Goal: Task Accomplishment & Management: Use online tool/utility

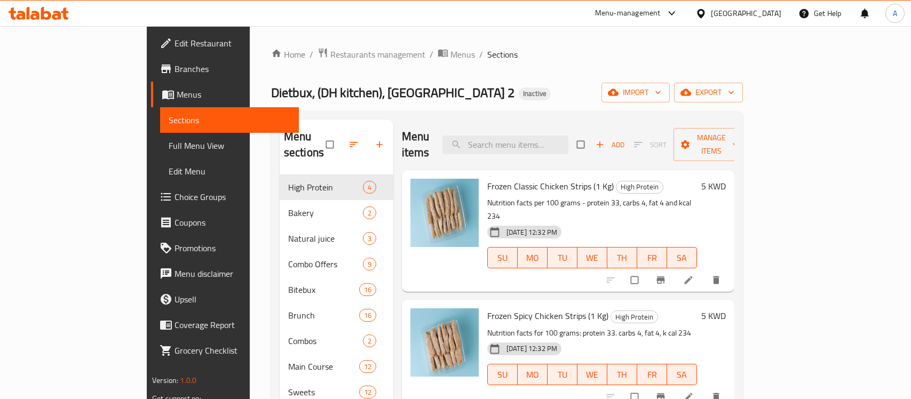
click at [765, 11] on div "[GEOGRAPHIC_DATA]" at bounding box center [746, 13] width 70 height 12
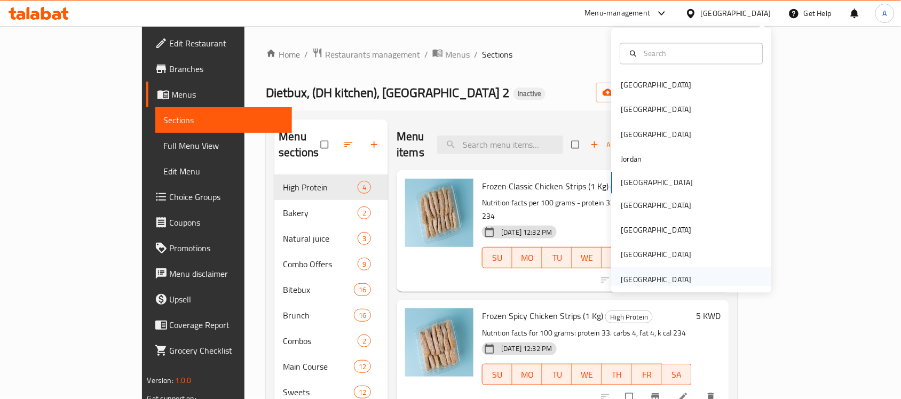
click at [644, 281] on div "[GEOGRAPHIC_DATA]" at bounding box center [656, 280] width 70 height 12
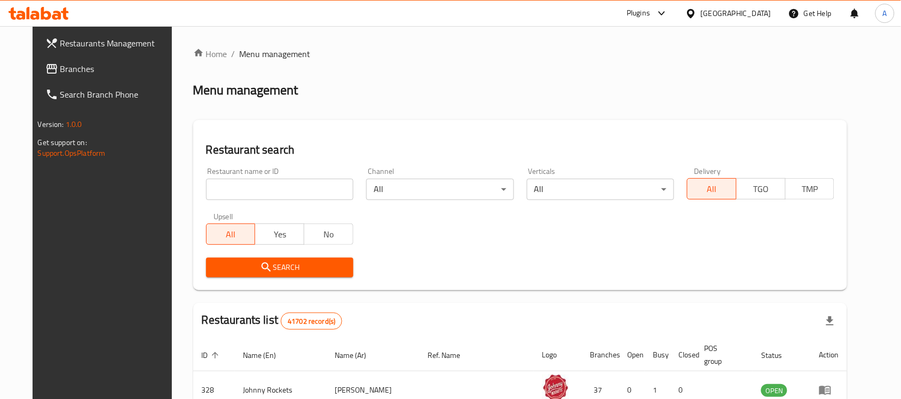
click at [59, 79] on link "Branches" at bounding box center [110, 69] width 146 height 26
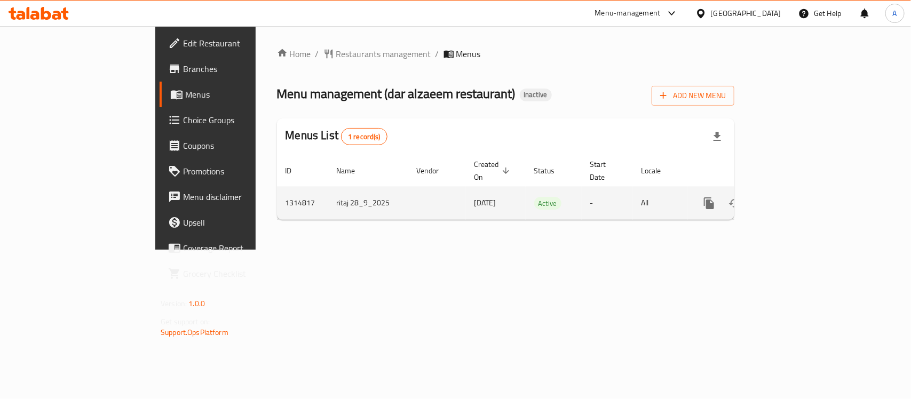
click at [793, 197] on icon "enhanced table" at bounding box center [786, 203] width 13 height 13
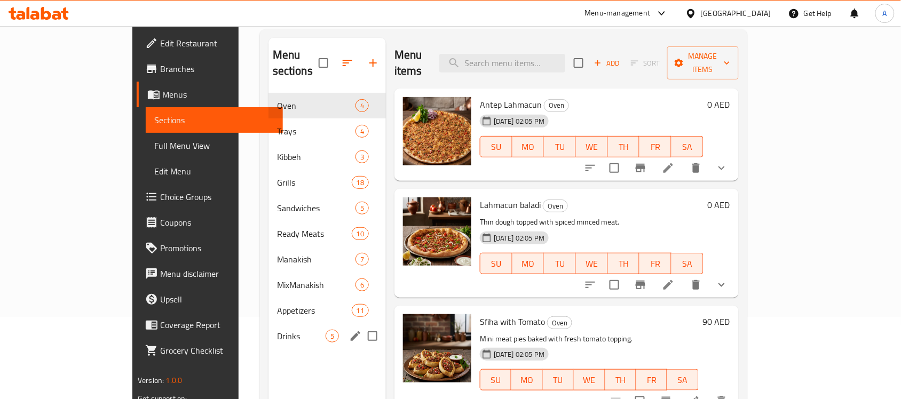
scroll to position [17, 0]
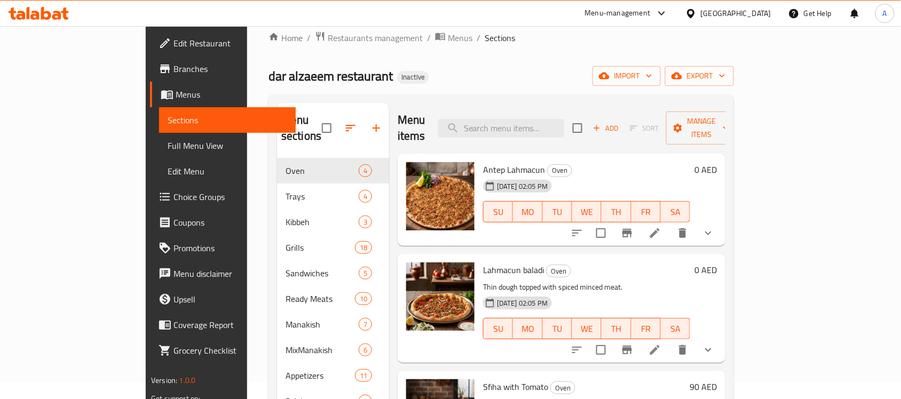
click at [168, 139] on span "Full Menu View" at bounding box center [228, 145] width 120 height 13
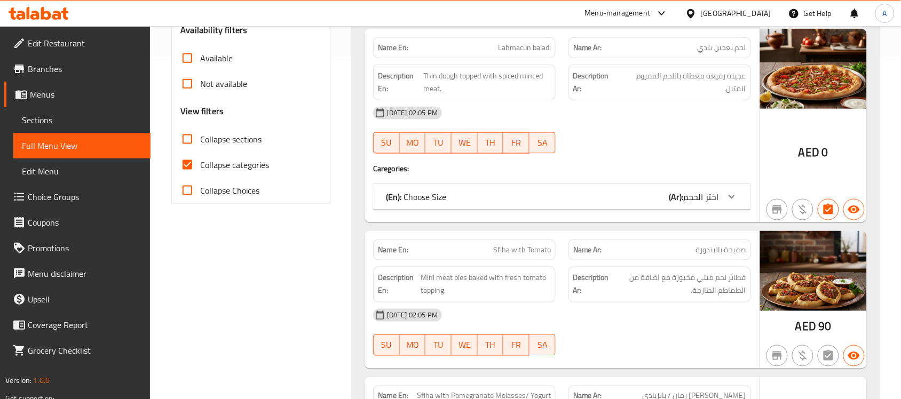
scroll to position [350, 0]
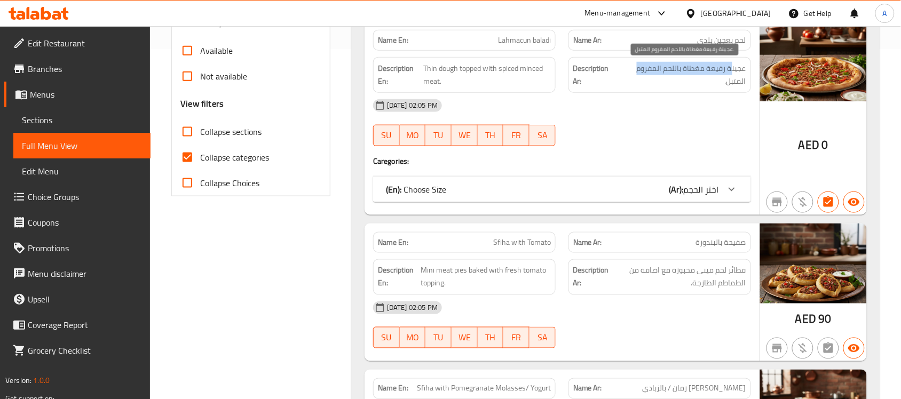
drag, startPoint x: 732, startPoint y: 69, endPoint x: 625, endPoint y: 73, distance: 107.9
click at [623, 68] on span "عجينة رفيعة مغطاة باللحم المفروم المتبل." at bounding box center [682, 75] width 127 height 26
drag, startPoint x: 664, startPoint y: 111, endPoint x: 583, endPoint y: 99, distance: 81.5
click at [664, 112] on div "28-09-2025 02:05 PM" at bounding box center [562, 106] width 391 height 26
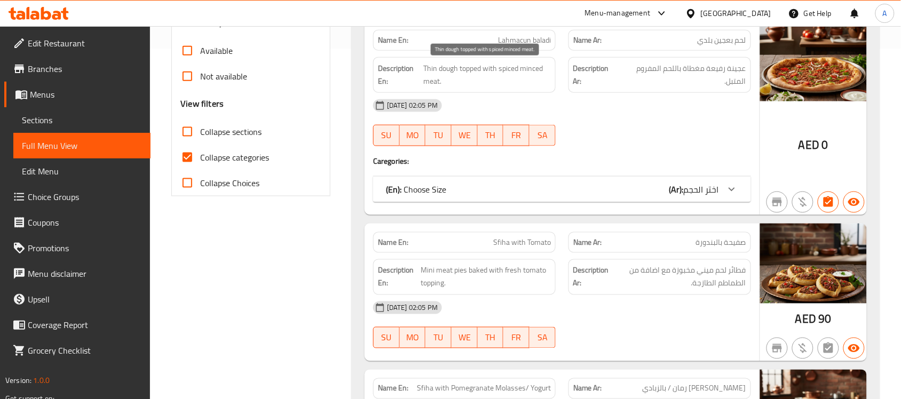
click at [494, 74] on span "Thin dough topped with spiced minced meat." at bounding box center [487, 75] width 128 height 26
click at [706, 139] on div "28-09-2025 02:05 PM SU MO TU WE TH FR SA" at bounding box center [562, 123] width 391 height 60
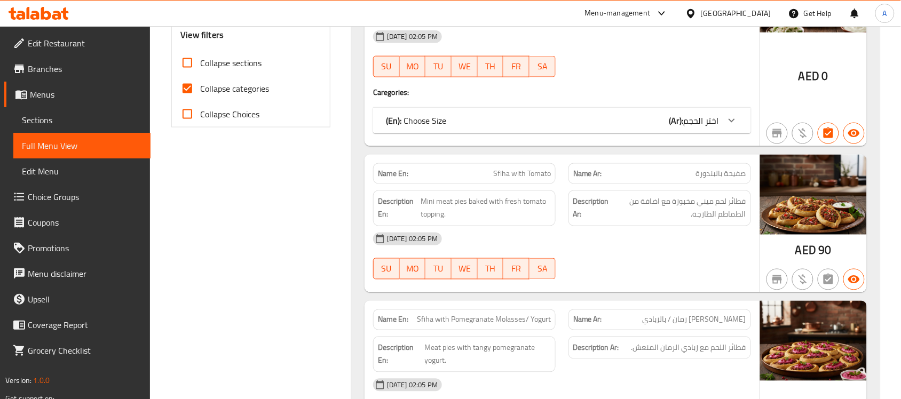
scroll to position [484, 0]
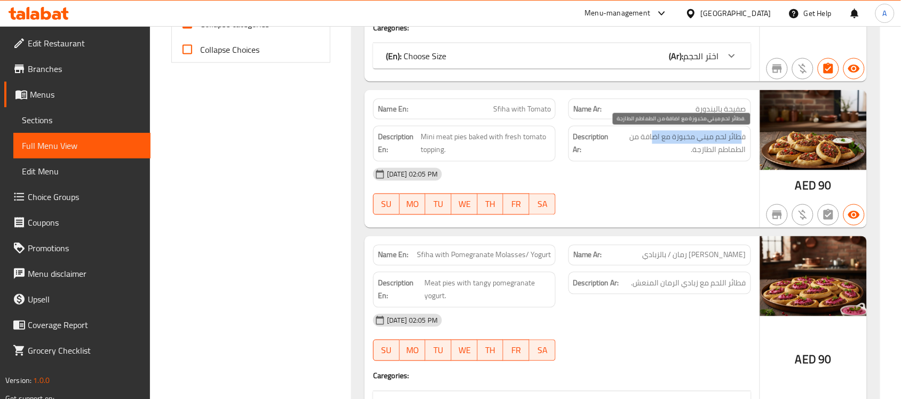
drag, startPoint x: 741, startPoint y: 141, endPoint x: 652, endPoint y: 140, distance: 89.2
click at [652, 140] on span "فطائر لحم ميني مخبوزة مع اضافة من الطماطم الطازجة." at bounding box center [678, 144] width 135 height 26
click at [663, 136] on span "فطائر لحم ميني مخبوزة مع اضافة من الطماطم الطازجة." at bounding box center [678, 144] width 135 height 26
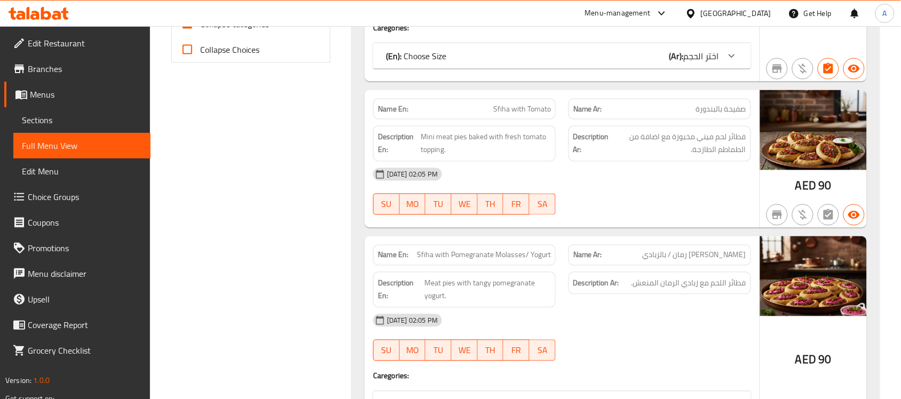
click at [658, 183] on div "28-09-2025 02:05 PM" at bounding box center [562, 175] width 391 height 26
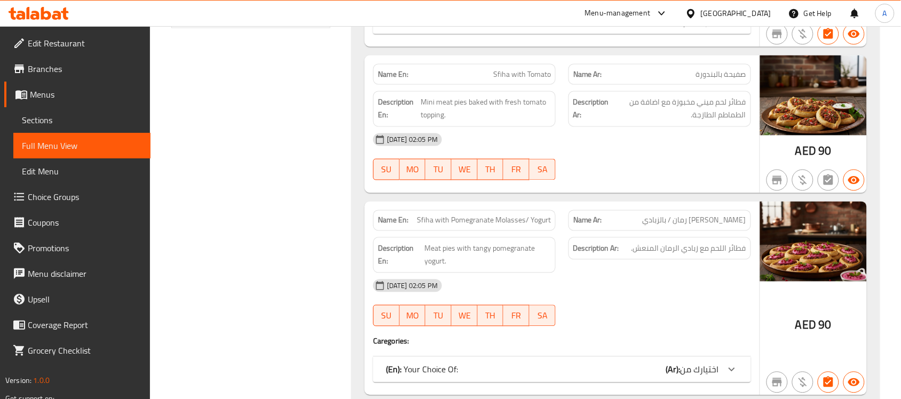
scroll to position [550, 0]
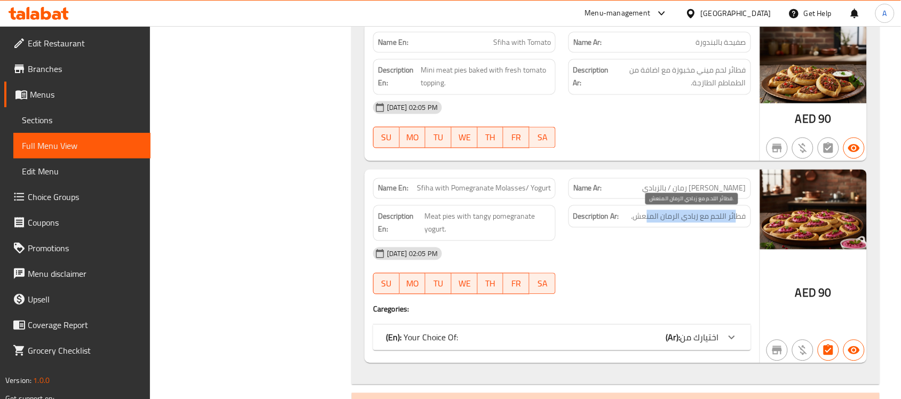
drag, startPoint x: 738, startPoint y: 219, endPoint x: 647, endPoint y: 222, distance: 91.3
click at [647, 222] on span "فطائر اللحم مع زبادي الرمان المنعش." at bounding box center [689, 216] width 115 height 13
click at [648, 209] on div "Description Ar: فطائر اللحم مع زبادي الرمان المنعش." at bounding box center [660, 217] width 183 height 23
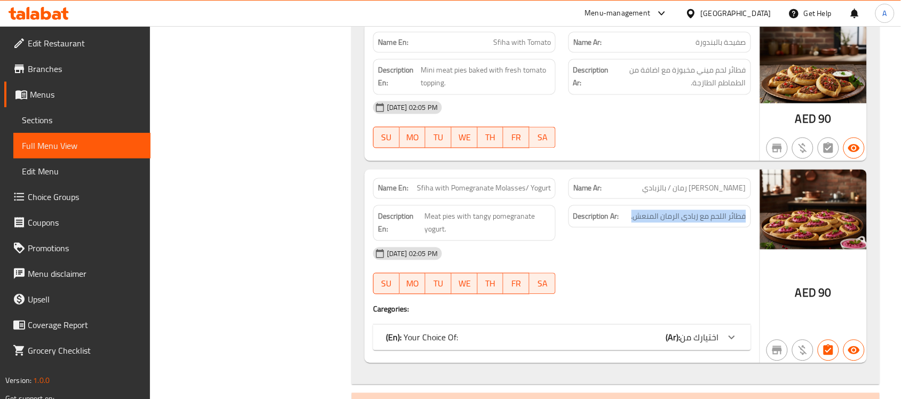
click at [644, 235] on div "Description Ar: فطائر اللحم مع زبادي الرمان المنعش." at bounding box center [659, 223] width 195 height 49
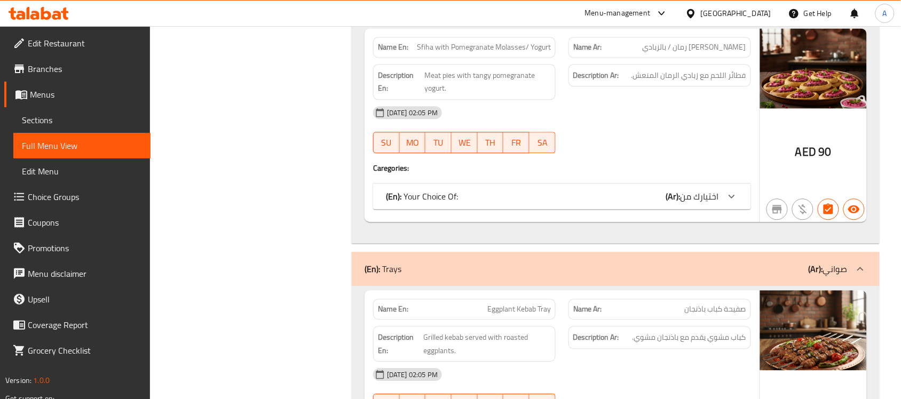
scroll to position [817, 0]
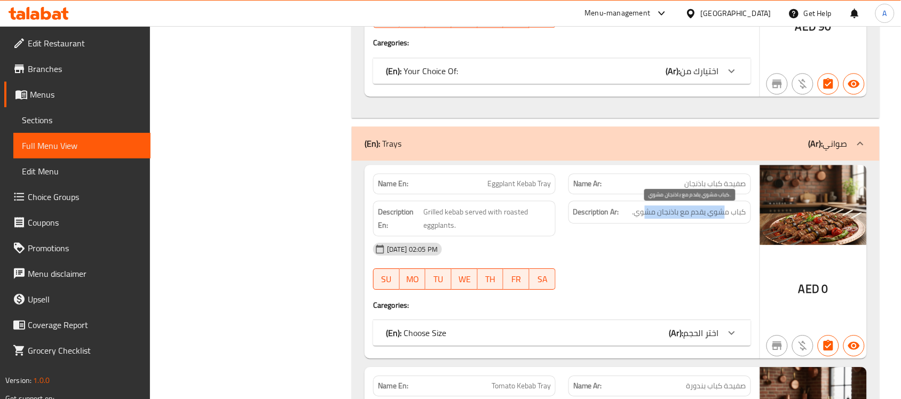
drag, startPoint x: 724, startPoint y: 219, endPoint x: 636, endPoint y: 222, distance: 87.6
click at [641, 219] on span "كباب مشوي يقدم مع باذنجان مشوي." at bounding box center [690, 212] width 114 height 13
click at [667, 203] on div "Description Ar: كباب مشوي يقدم مع باذنجان مشوي." at bounding box center [660, 212] width 183 height 23
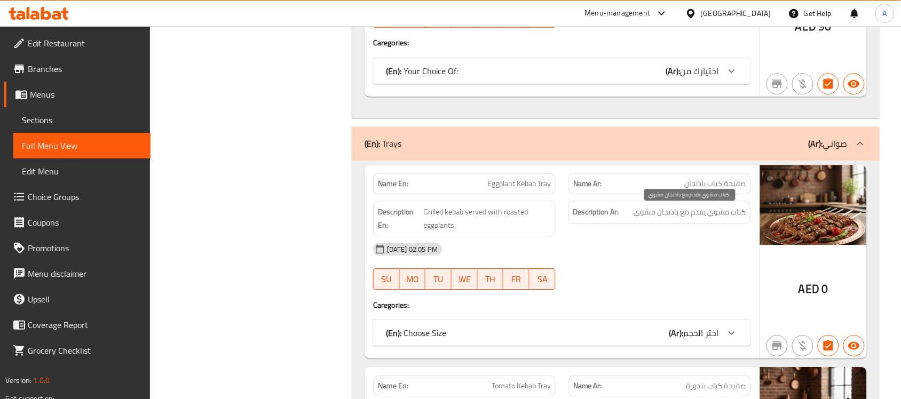
click at [639, 242] on div "28-09-2025 02:05 PM" at bounding box center [562, 250] width 391 height 26
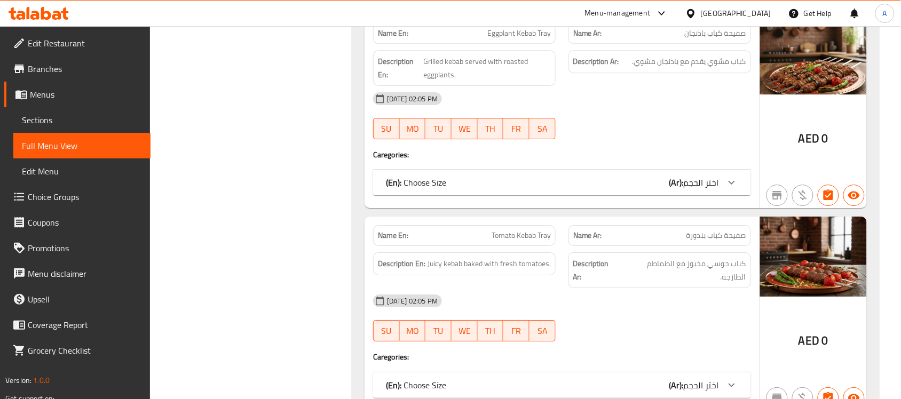
scroll to position [1084, 0]
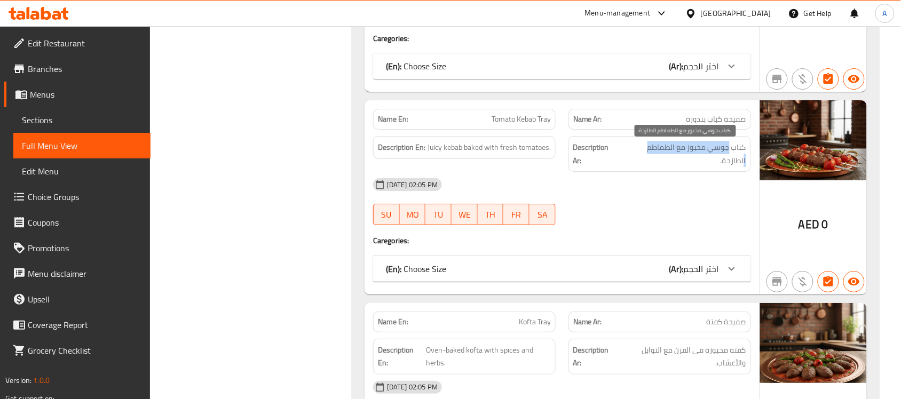
drag, startPoint x: 712, startPoint y: 152, endPoint x: 644, endPoint y: 153, distance: 67.8
click at [644, 153] on span "كباب جوسي مخبوز مع الطماطم الطازجة." at bounding box center [683, 154] width 125 height 26
click at [646, 195] on div "28-09-2025 02:05 PM SU MO TU WE TH FR SA" at bounding box center [562, 202] width 391 height 60
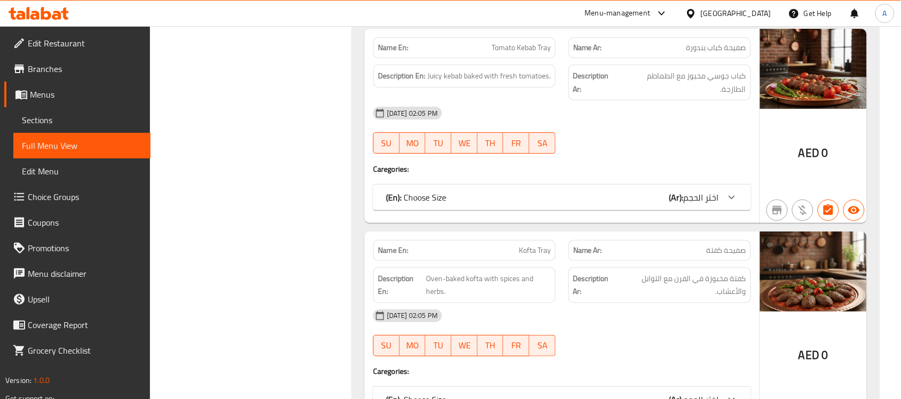
scroll to position [1285, 0]
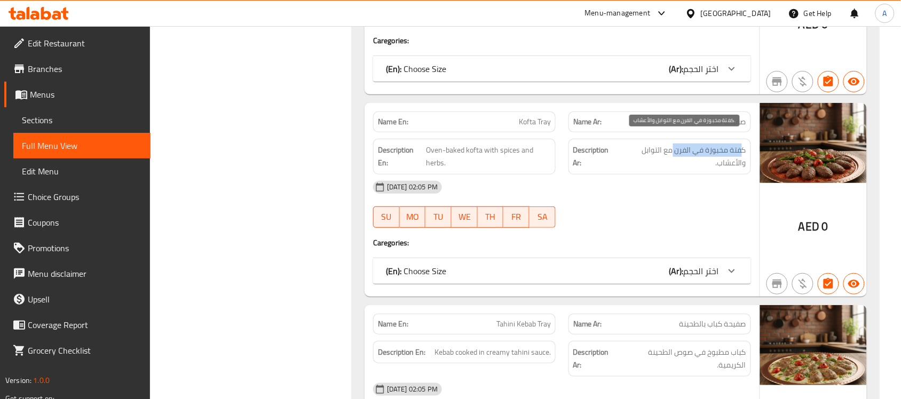
drag, startPoint x: 743, startPoint y: 142, endPoint x: 649, endPoint y: 141, distance: 94.0
click at [649, 144] on span "كفتة مخبوزة في الفرن مع التوابل والأعشاب." at bounding box center [683, 157] width 128 height 26
click at [663, 191] on div "28-09-2025 02:05 PM SU MO TU WE TH FR SA" at bounding box center [562, 205] width 391 height 60
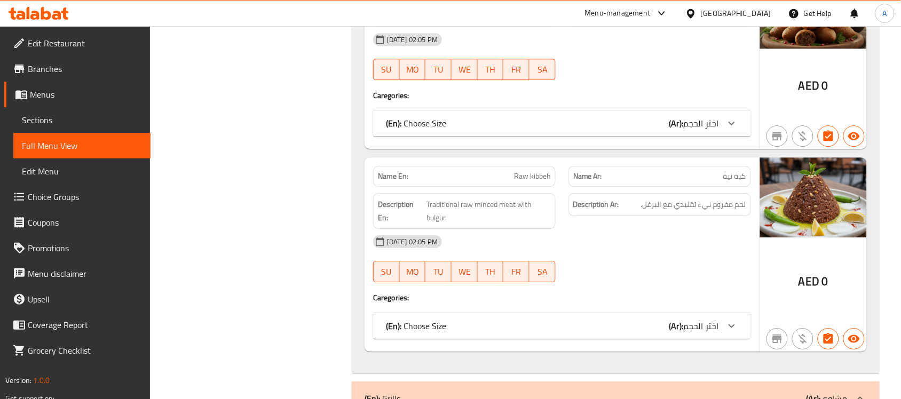
scroll to position [2085, 0]
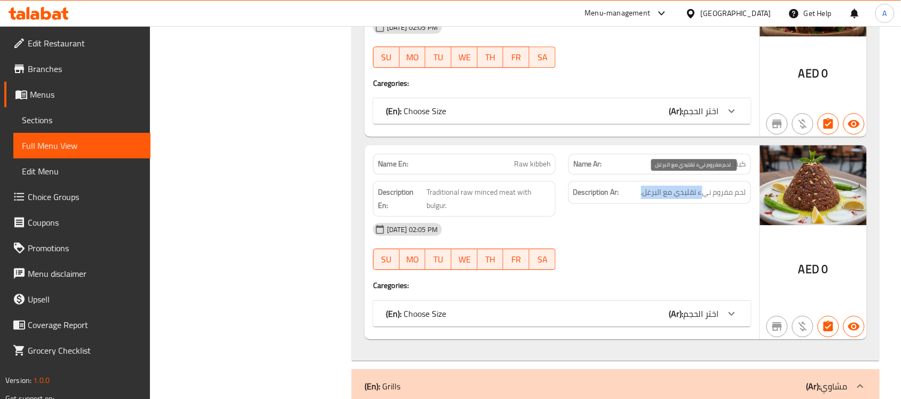
drag, startPoint x: 681, startPoint y: 186, endPoint x: 657, endPoint y: 225, distance: 45.8
click at [629, 186] on h6 "Description Ar: لحم مفروم نيء تقليدي مع البرغل." at bounding box center [659, 192] width 173 height 13
click at [666, 235] on div "28-09-2025 02:05 PM" at bounding box center [562, 230] width 391 height 26
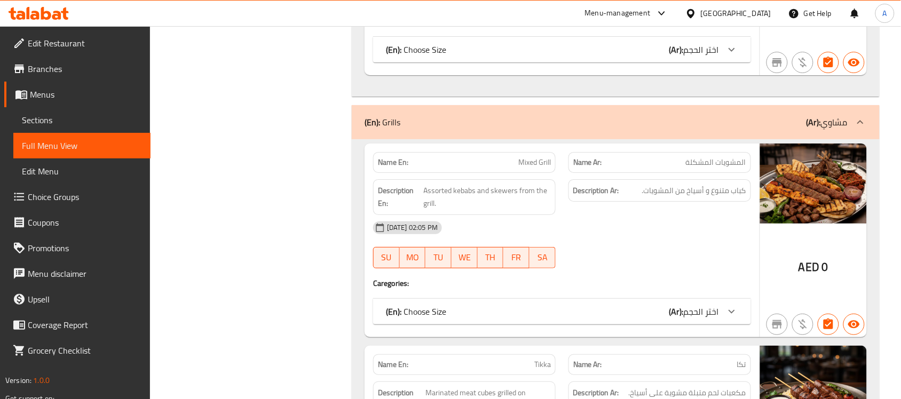
scroll to position [2352, 0]
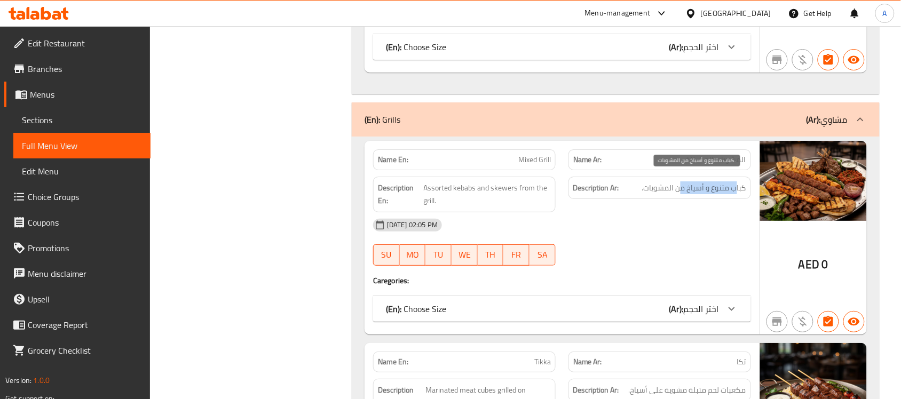
drag, startPoint x: 738, startPoint y: 183, endPoint x: 655, endPoint y: 203, distance: 85.7
click at [666, 186] on span "كباب متنوع و أسياخ من المشويات." at bounding box center [694, 188] width 104 height 13
click at [662, 259] on div at bounding box center [659, 265] width 195 height 13
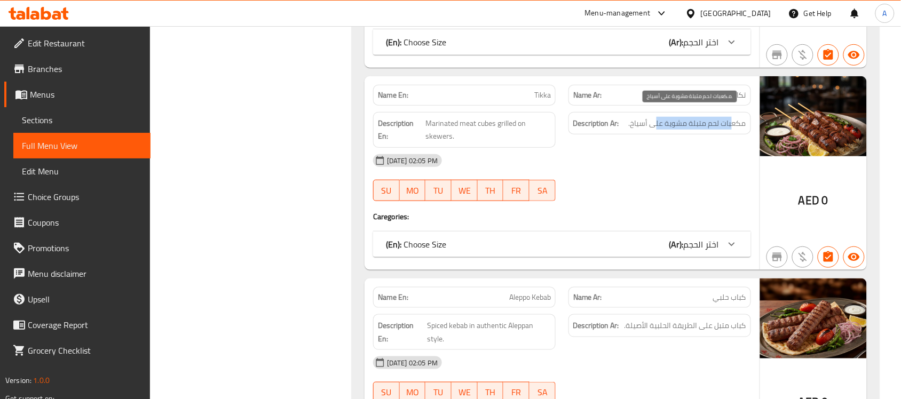
drag, startPoint x: 731, startPoint y: 118, endPoint x: 657, endPoint y: 122, distance: 74.3
click at [657, 122] on span "مكعبات لحم متبلة مشوية على أسياخ." at bounding box center [687, 123] width 117 height 13
click at [643, 123] on span "مكعبات لحم متبلة مشوية على أسياخ." at bounding box center [687, 123] width 117 height 13
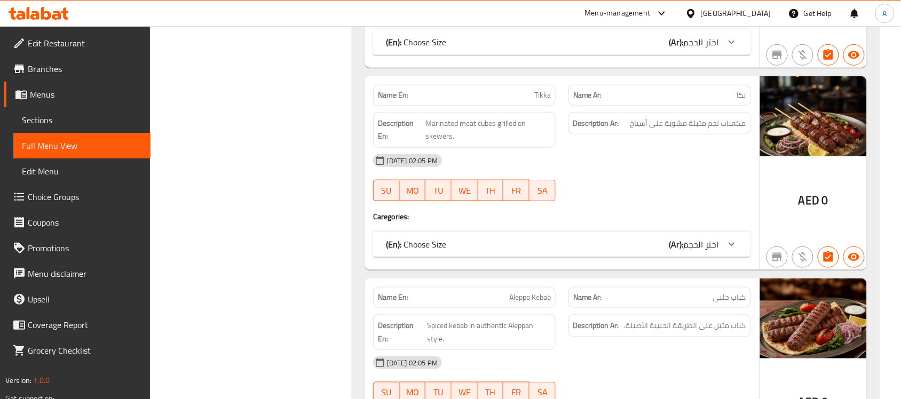
click at [643, 168] on div "28-09-2025 02:05 PM SU MO TU WE TH FR SA" at bounding box center [562, 178] width 391 height 60
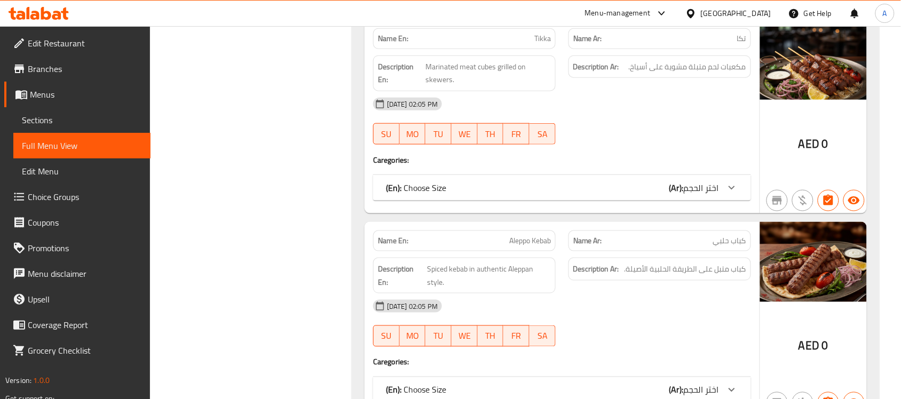
scroll to position [2819, 0]
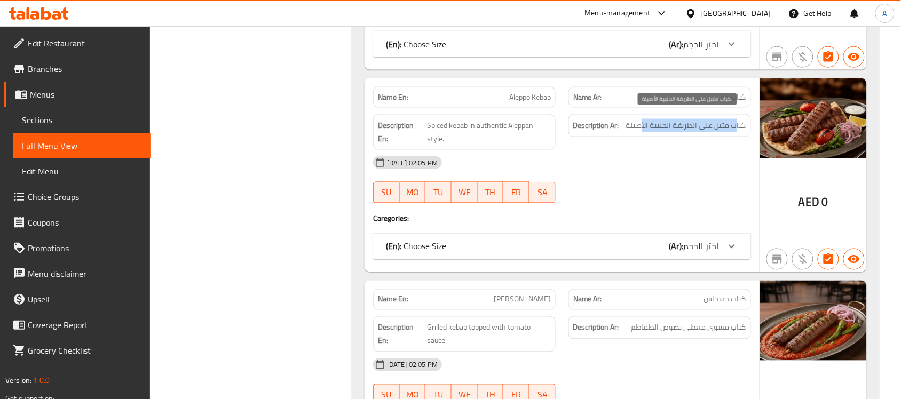
drag, startPoint x: 733, startPoint y: 121, endPoint x: 640, endPoint y: 120, distance: 93.4
click at [640, 120] on span "كباب متبل على الطريقة الحلبية الأصيلة." at bounding box center [686, 125] width 122 height 13
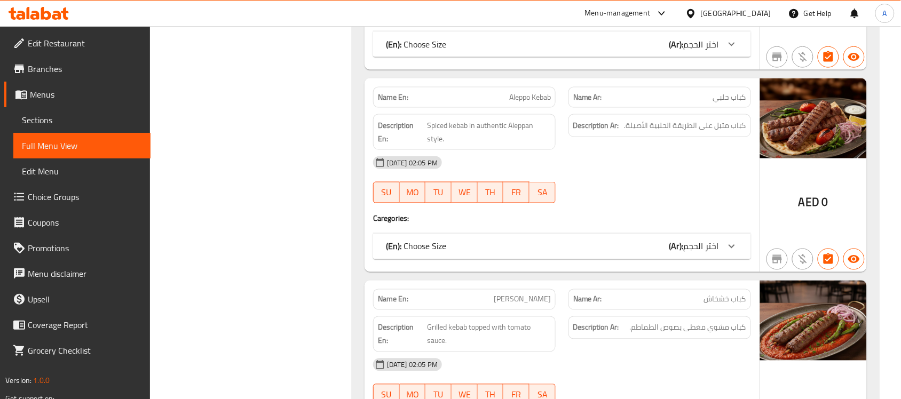
click at [635, 172] on div "28-09-2025 02:05 PM SU MO TU WE TH FR SA" at bounding box center [562, 180] width 391 height 60
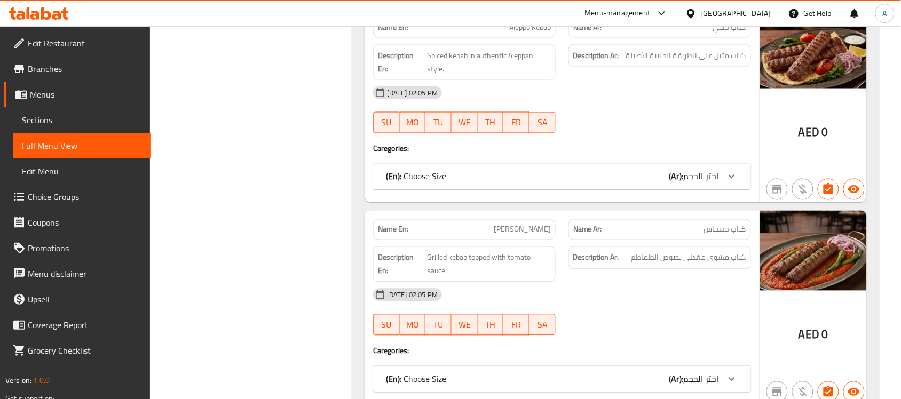
scroll to position [2953, 0]
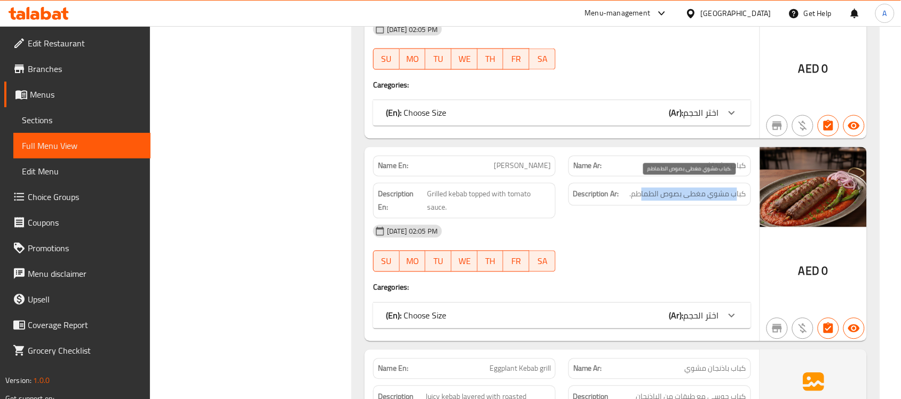
drag, startPoint x: 736, startPoint y: 191, endPoint x: 644, endPoint y: 194, distance: 91.9
click at [644, 194] on span "كباب مشوي مغطى بصوص الطماطم." at bounding box center [688, 194] width 116 height 13
click at [648, 193] on span "كباب مشوي مغطى بصوص الطماطم." at bounding box center [688, 194] width 116 height 13
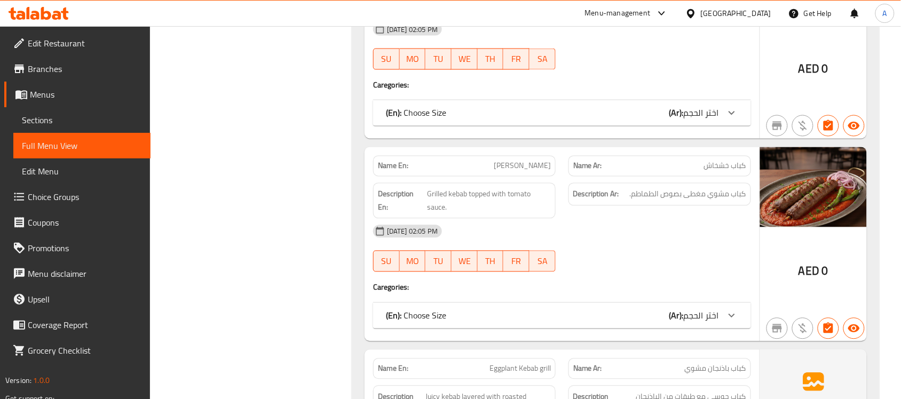
click at [636, 233] on div "28-09-2025 02:05 PM" at bounding box center [562, 232] width 391 height 26
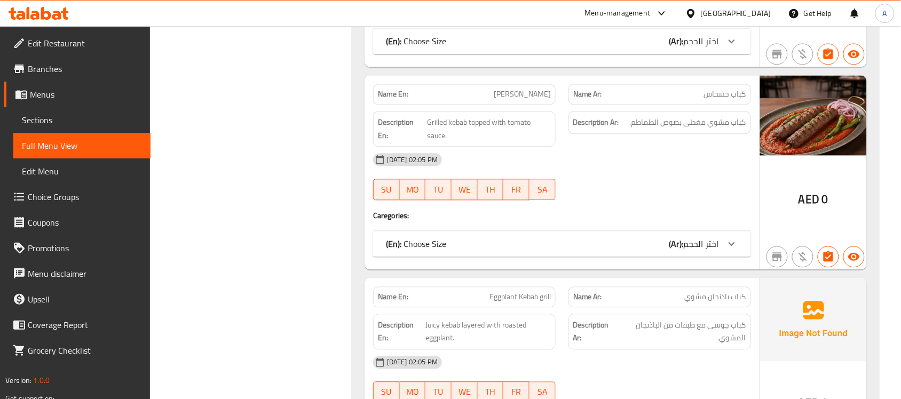
scroll to position [3153, 0]
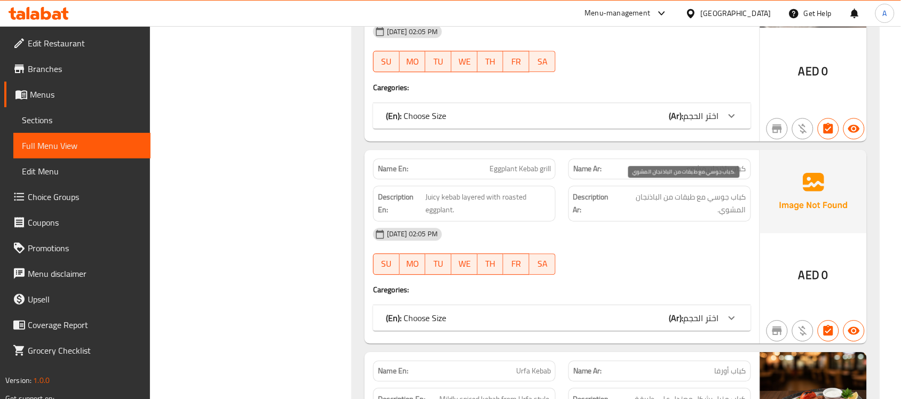
click at [740, 191] on span "كباب جوسي مع طبقات من الباذنجان المشوي." at bounding box center [682, 204] width 129 height 26
drag, startPoint x: 740, startPoint y: 191, endPoint x: 663, endPoint y: 195, distance: 77.6
click at [663, 195] on span "كباب جوسي مع طبقات من الباذنجان المشوي." at bounding box center [682, 204] width 129 height 26
click at [671, 222] on div "28-09-2025 02:05 PM" at bounding box center [562, 235] width 391 height 26
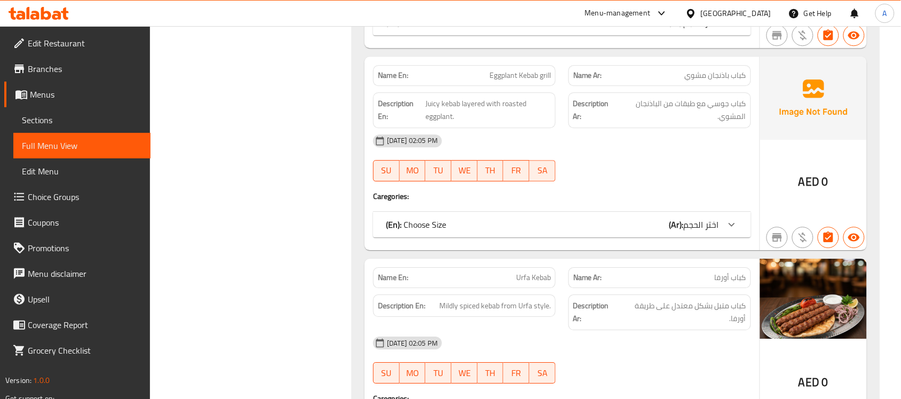
scroll to position [3487, 0]
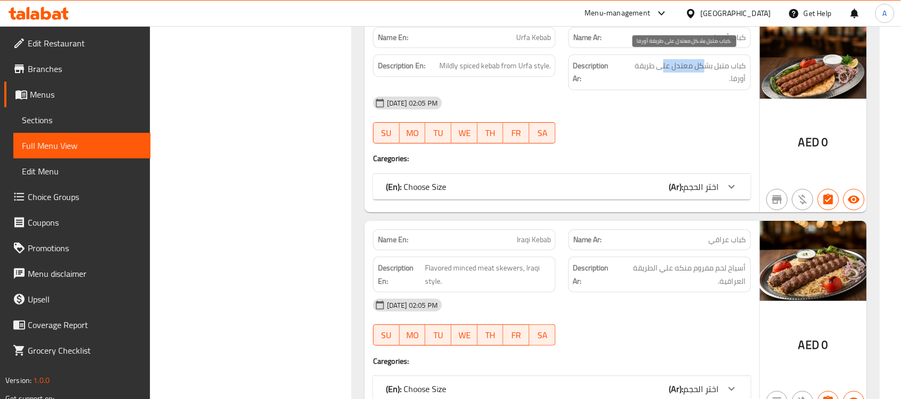
drag, startPoint x: 703, startPoint y: 62, endPoint x: 652, endPoint y: 65, distance: 50.8
click at [658, 60] on span "كباب متبل بشكل معتدل على طريقة أورفا." at bounding box center [683, 72] width 126 height 26
click at [728, 64] on span "كباب متبل بشكل معتدل على طريقة أورفا." at bounding box center [683, 72] width 126 height 26
drag, startPoint x: 705, startPoint y: 65, endPoint x: 671, endPoint y: 65, distance: 33.6
click at [674, 65] on span "كباب متبل بشكل معتدل على طريقة أورفا." at bounding box center [683, 72] width 126 height 26
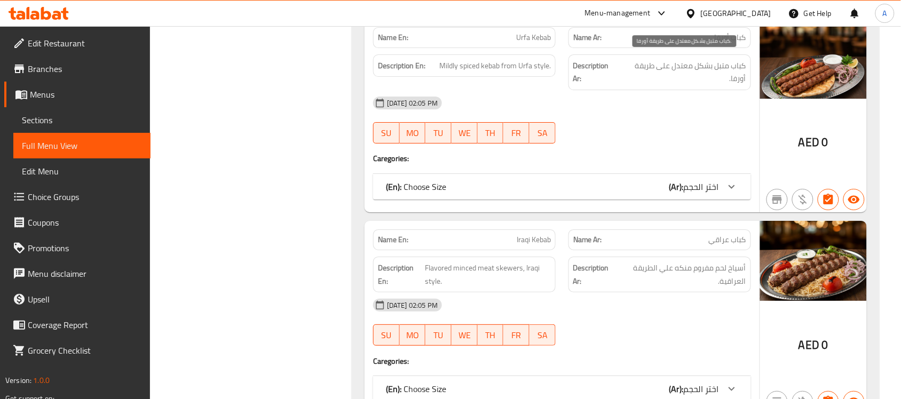
click at [668, 65] on span "كباب متبل بشكل معتدل على طريقة أورفا." at bounding box center [683, 72] width 126 height 26
click at [657, 125] on div "28-09-2025 02:05 PM SU MO TU WE TH FR SA" at bounding box center [562, 120] width 391 height 60
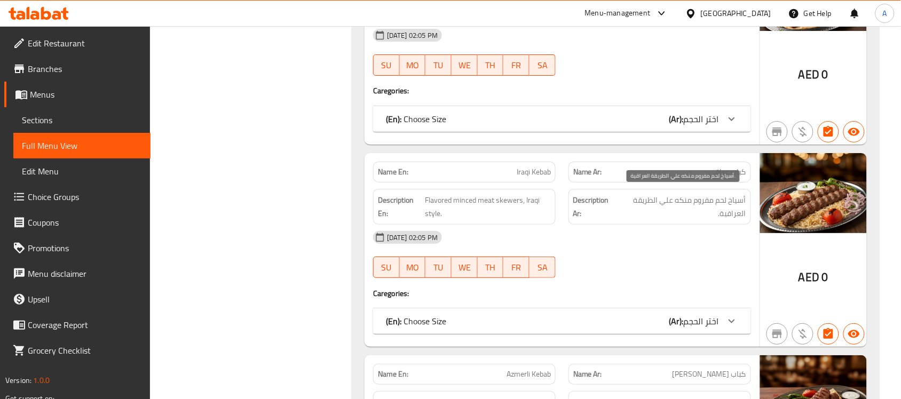
scroll to position [3620, 0]
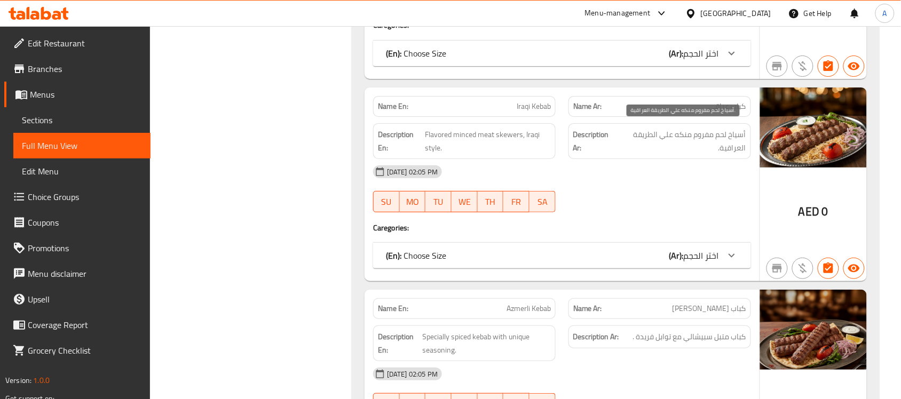
click at [737, 128] on span "أسياخ لحم مفروم منكه علي الطريقة العراقية." at bounding box center [681, 141] width 129 height 26
drag, startPoint x: 737, startPoint y: 127, endPoint x: 650, endPoint y: 129, distance: 87.1
click at [650, 129] on span "أسياخ لحم مفروم منكه علي الطريقة العراقية." at bounding box center [681, 141] width 129 height 26
click at [666, 132] on span "أسياخ لحم مفروم منكه علي الطريقة العراقية." at bounding box center [681, 141] width 129 height 26
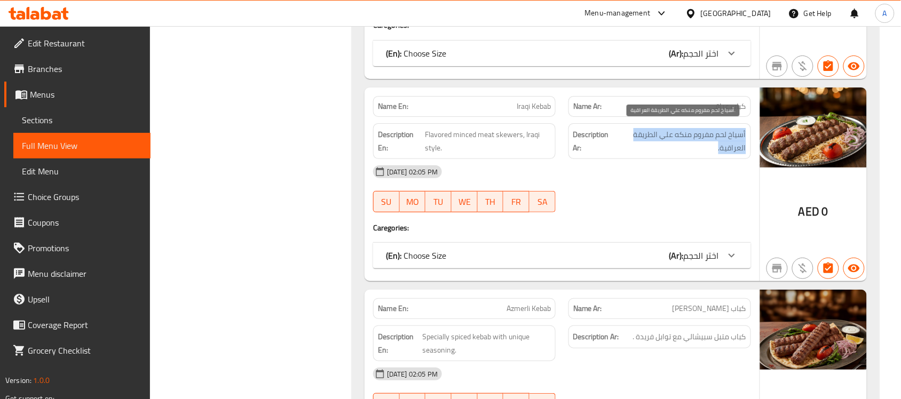
click at [666, 132] on span "أسياخ لحم مفروم منكه علي الطريقة العراقية." at bounding box center [681, 141] width 129 height 26
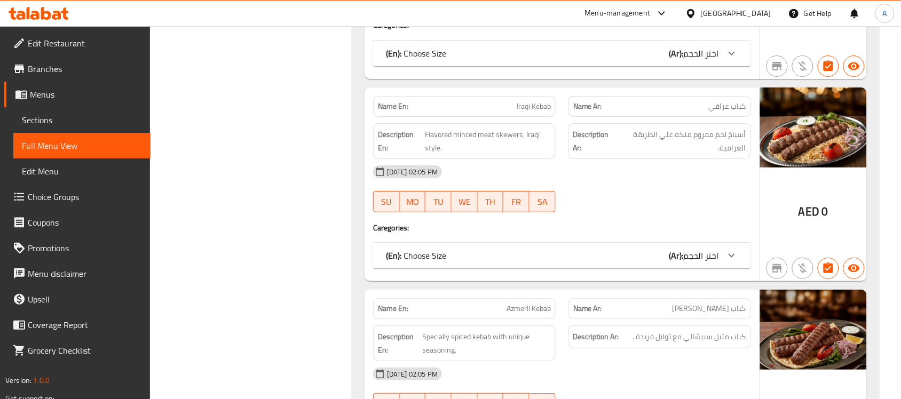
click at [662, 186] on div "28-09-2025 02:05 PM SU MO TU WE TH FR SA" at bounding box center [562, 189] width 391 height 60
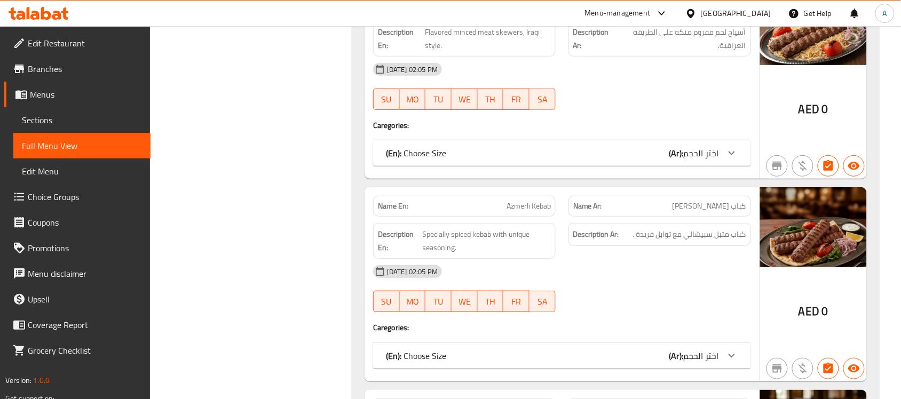
scroll to position [3820, 0]
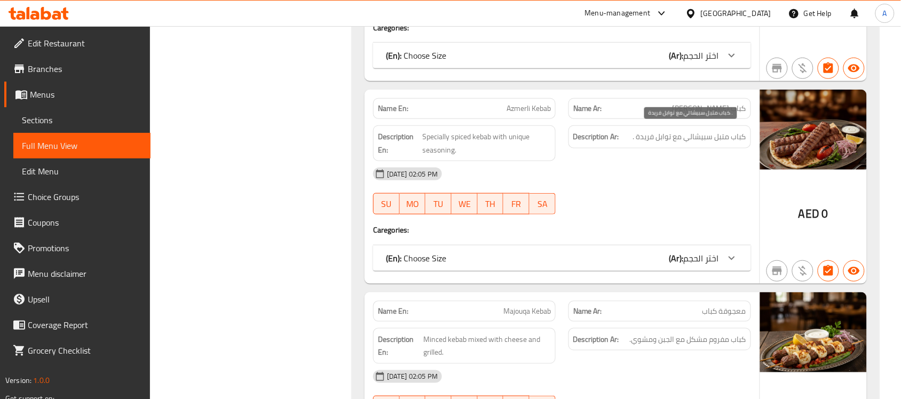
click at [739, 131] on span "كباب متبل سبيشالي مع توابل فريدة ." at bounding box center [689, 136] width 113 height 13
drag, startPoint x: 739, startPoint y: 131, endPoint x: 637, endPoint y: 132, distance: 102.5
click at [637, 132] on span "كباب متبل سبيشالي مع توابل فريدة ." at bounding box center [689, 136] width 113 height 13
click at [687, 130] on span "كباب متبل سبيشالي مع توابل فريدة ." at bounding box center [689, 136] width 113 height 13
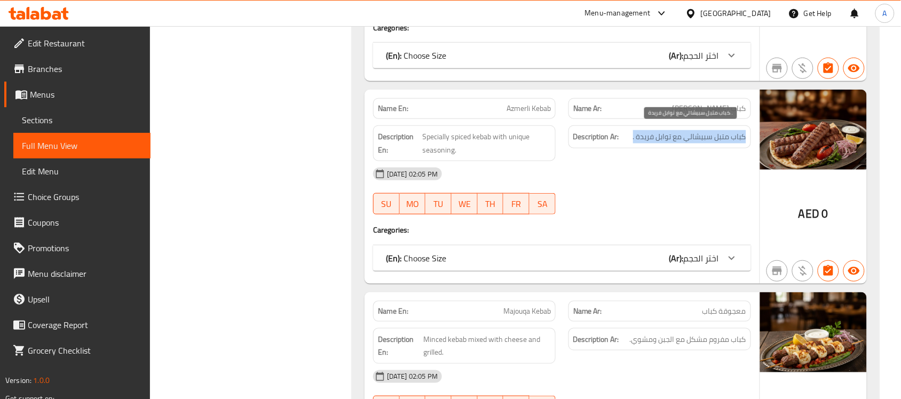
click at [687, 130] on span "كباب متبل سبيشالي مع توابل فريدة ." at bounding box center [689, 136] width 113 height 13
click at [668, 161] on div "28-09-2025 02:05 PM" at bounding box center [562, 174] width 391 height 26
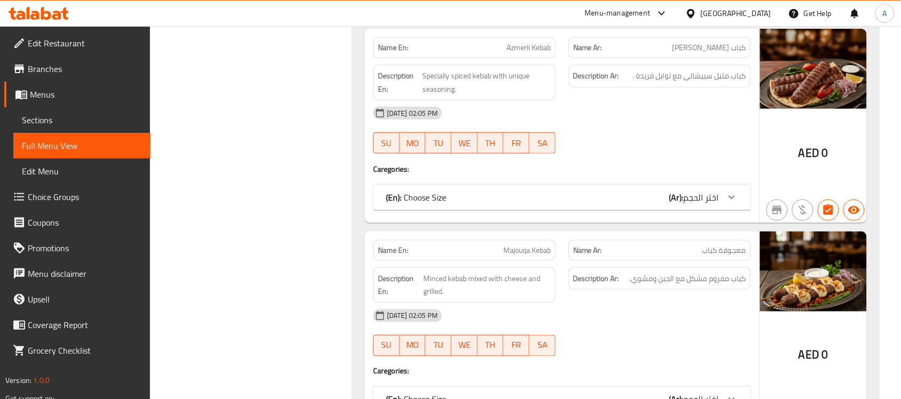
scroll to position [3954, 0]
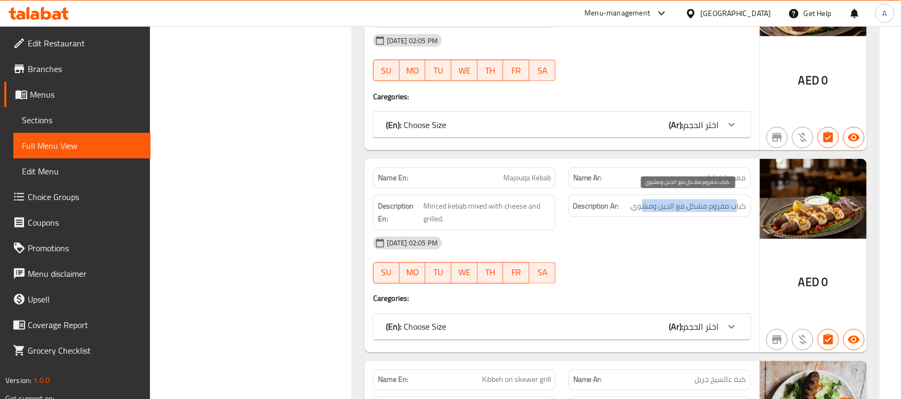
drag, startPoint x: 736, startPoint y: 201, endPoint x: 640, endPoint y: 203, distance: 96.1
click at [640, 203] on span "كباب مفروم مشكل مع الجبن ومشوي." at bounding box center [688, 206] width 116 height 13
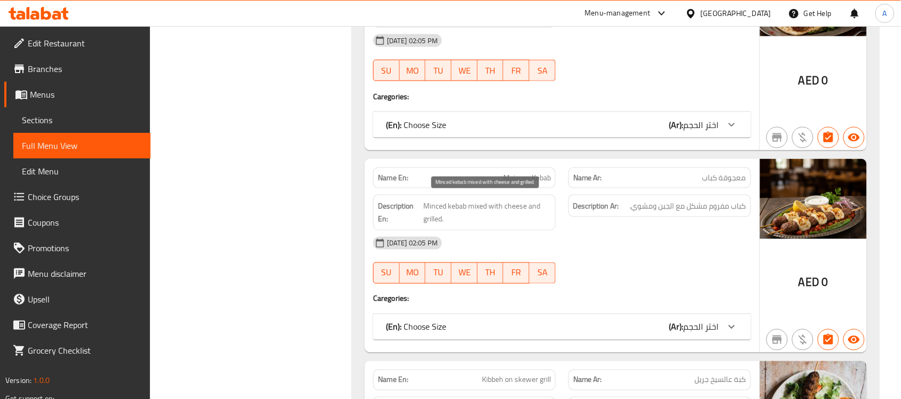
click at [489, 203] on span "Minced kebab mixed with cheese and grilled." at bounding box center [487, 213] width 127 height 26
drag, startPoint x: 489, startPoint y: 203, endPoint x: 644, endPoint y: 249, distance: 162.5
click at [489, 203] on span "Minced kebab mixed with cheese and grilled." at bounding box center [487, 213] width 127 height 26
click at [644, 249] on div "28-09-2025 02:05 PM" at bounding box center [562, 244] width 391 height 26
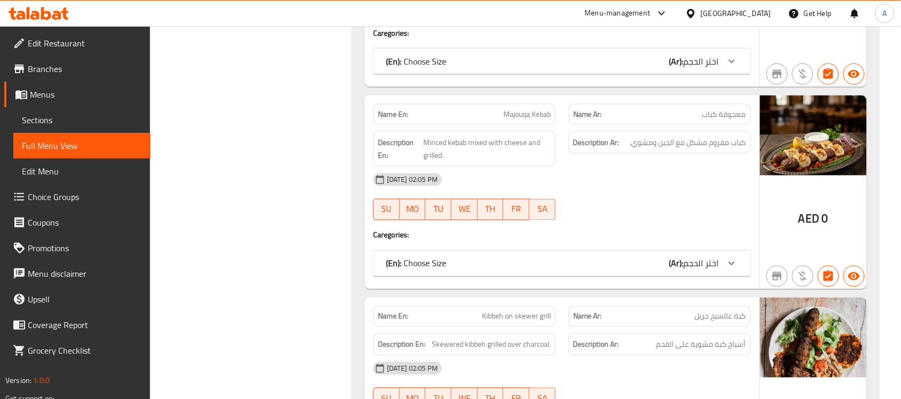
scroll to position [4087, 0]
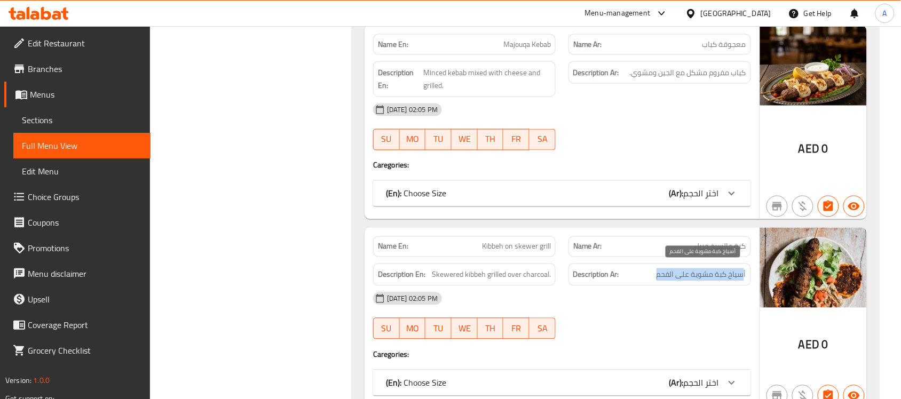
drag, startPoint x: 731, startPoint y: 270, endPoint x: 655, endPoint y: 273, distance: 76.4
click at [655, 273] on h6 "Description Ar: أسياخ كبة مشوية على الفحم" at bounding box center [659, 275] width 173 height 13
click at [695, 295] on div "28-09-2025 02:05 PM" at bounding box center [562, 299] width 391 height 26
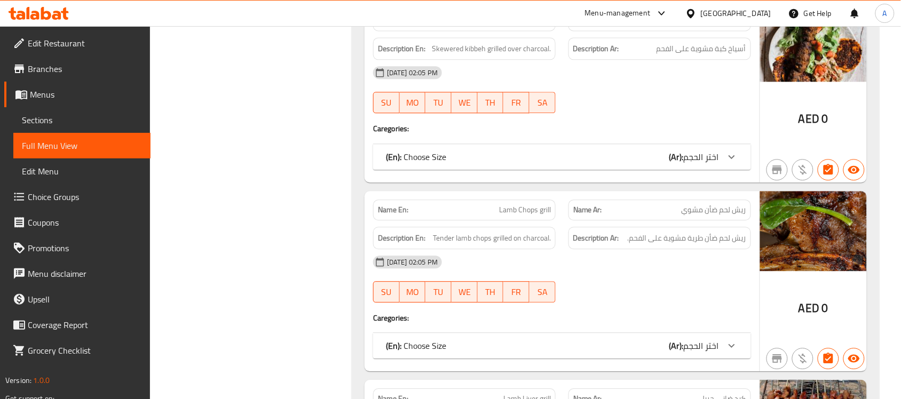
scroll to position [4354, 0]
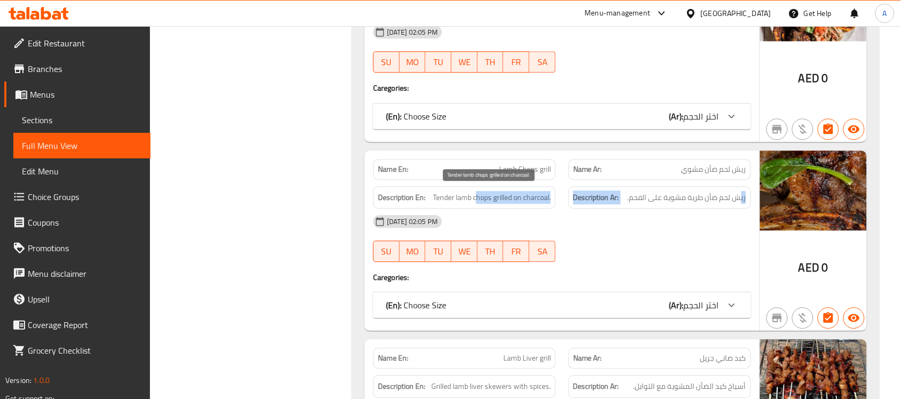
drag, startPoint x: 737, startPoint y: 194, endPoint x: 482, endPoint y: 207, distance: 256.1
click at [474, 198] on div "Description En: Tender lamb chops grilled on charcoal. Description Ar: ريش لحم …" at bounding box center [562, 198] width 391 height 36
click at [649, 241] on div "28-09-2025 02:05 PM SU MO TU WE TH FR SA" at bounding box center [562, 239] width 391 height 60
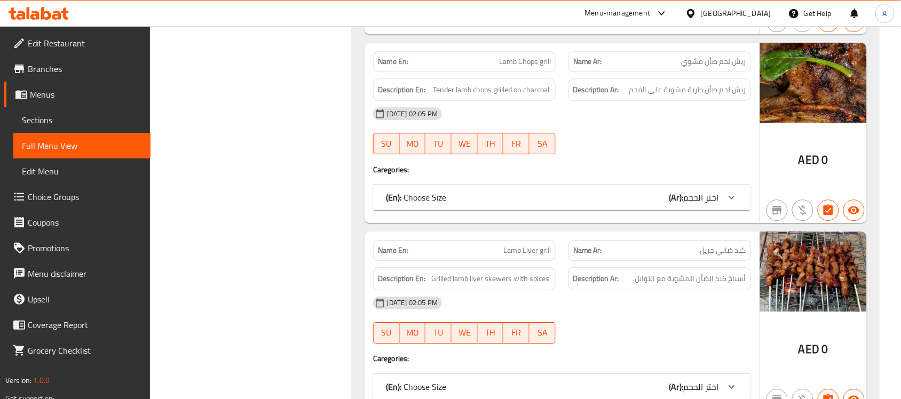
scroll to position [4555, 0]
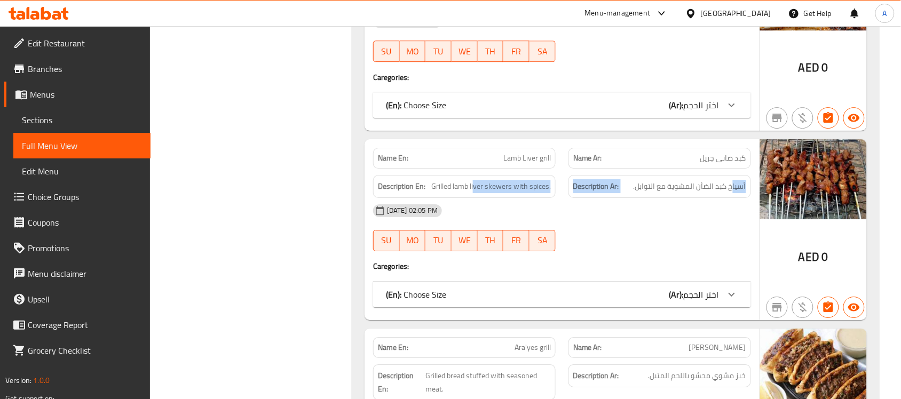
drag, startPoint x: 734, startPoint y: 183, endPoint x: 474, endPoint y: 188, distance: 260.6
click at [474, 188] on div "Description En: Grilled lamb liver skewers with spices. Description Ar: أسياخ ك…" at bounding box center [562, 187] width 391 height 36
drag, startPoint x: 655, startPoint y: 210, endPoint x: 647, endPoint y: 217, distance: 11.0
click at [655, 211] on div "28-09-2025 02:05 PM" at bounding box center [562, 211] width 391 height 26
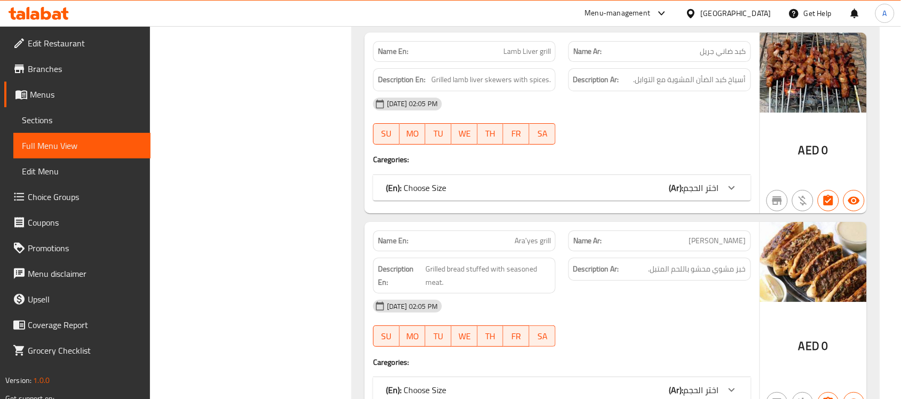
scroll to position [4822, 0]
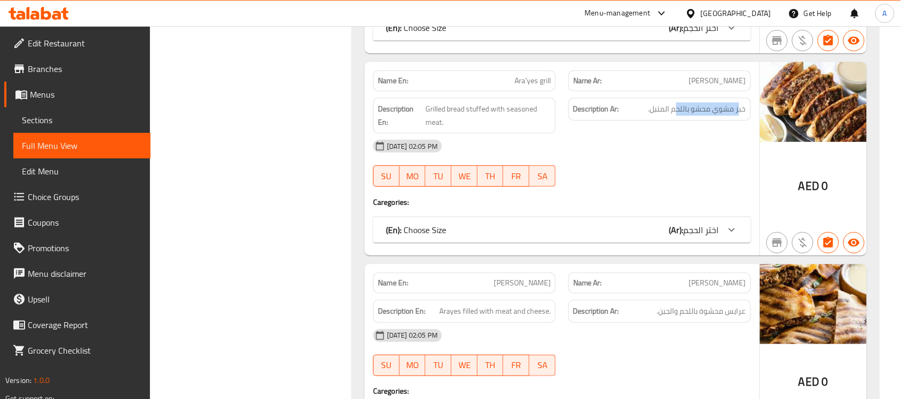
drag, startPoint x: 739, startPoint y: 108, endPoint x: 676, endPoint y: 120, distance: 64.7
click at [677, 119] on div "Description Ar: خبز مشوي محشو باللحم المتبل." at bounding box center [659, 115] width 195 height 49
click at [514, 111] on span "Grilled bread stuffed with seasoned meat." at bounding box center [488, 116] width 125 height 26
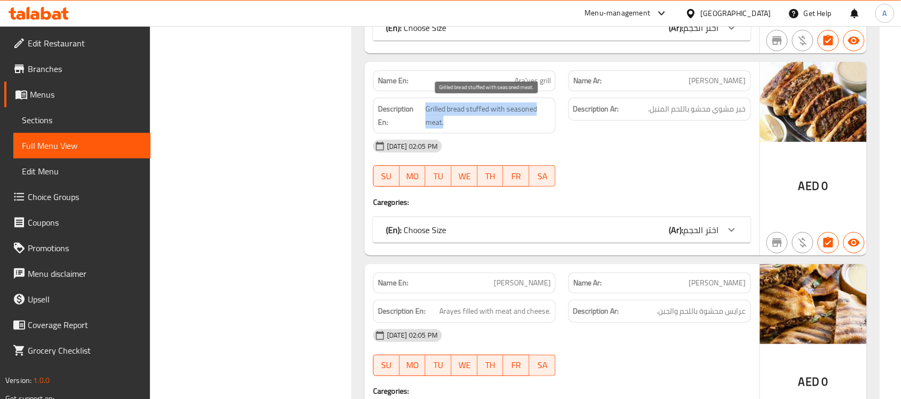
click at [514, 111] on span "Grilled bread stuffed with seasoned meat." at bounding box center [488, 116] width 125 height 26
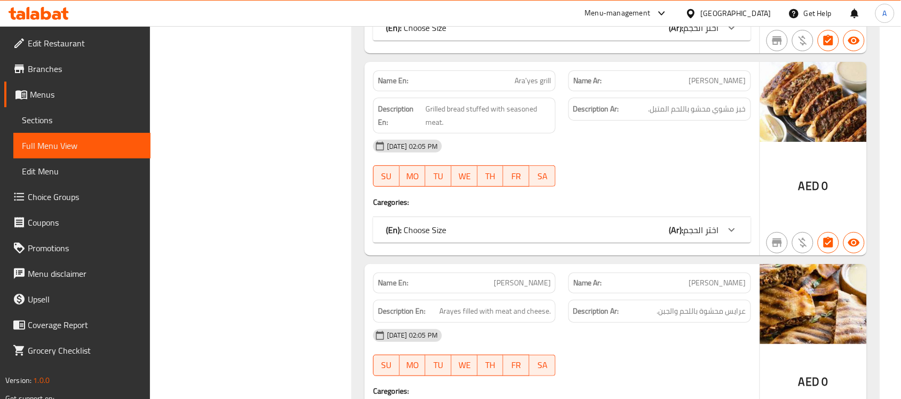
click at [600, 163] on div "28-09-2025 02:05 PM SU MO TU WE TH FR SA" at bounding box center [562, 163] width 391 height 60
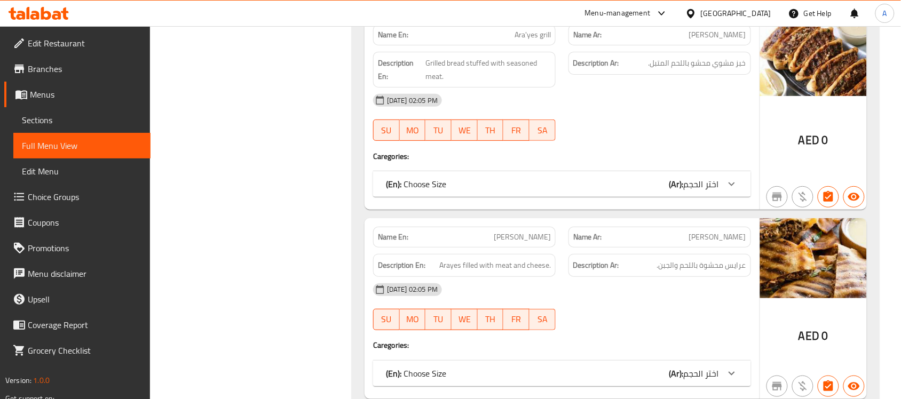
scroll to position [4888, 0]
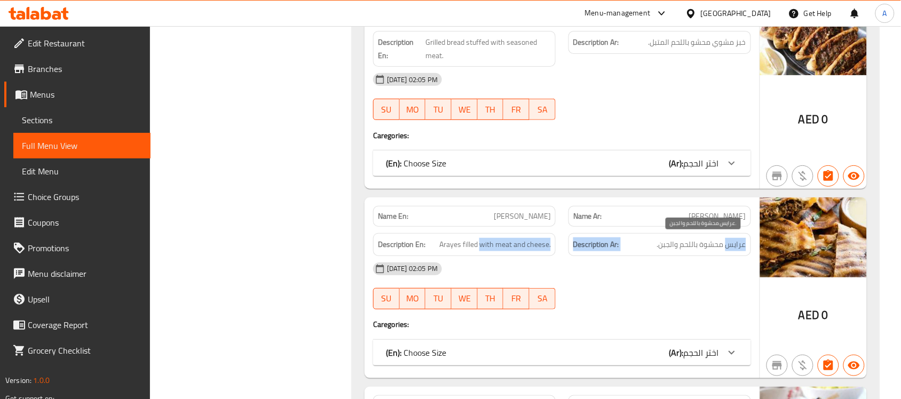
drag, startPoint x: 724, startPoint y: 243, endPoint x: 481, endPoint y: 244, distance: 243.5
click at [481, 244] on div "Description En: Arayes filled with meat and cheese. Description Ar: عرايس محشوة…" at bounding box center [562, 245] width 391 height 36
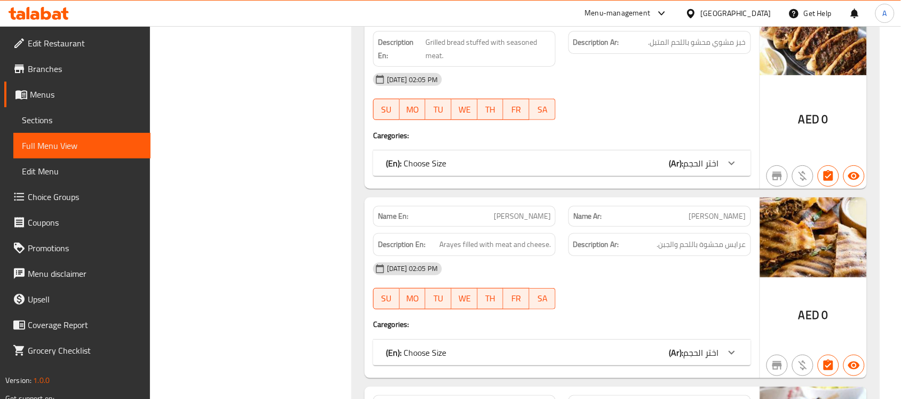
click at [658, 279] on div "28-09-2025 02:05 PM" at bounding box center [562, 269] width 391 height 26
drag, startPoint x: 490, startPoint y: 235, endPoint x: 617, endPoint y: 268, distance: 130.8
click at [507, 235] on div "Description En: Arayes filled with meat and cheese." at bounding box center [464, 244] width 183 height 23
click at [617, 268] on div "28-09-2025 02:05 PM" at bounding box center [562, 269] width 391 height 26
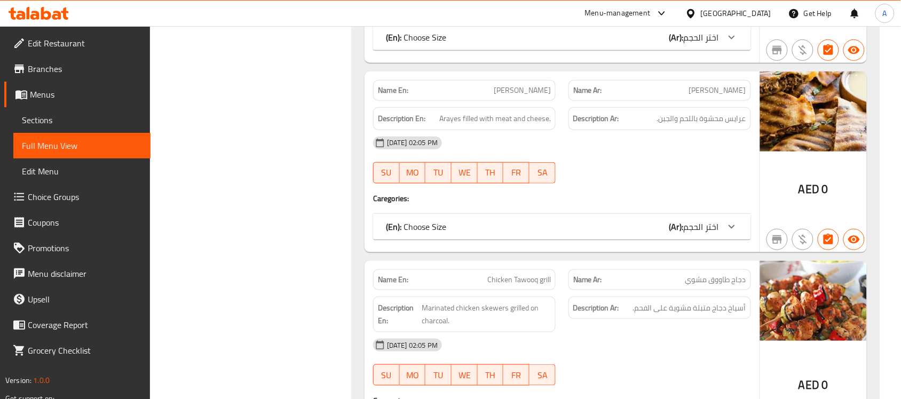
scroll to position [5088, 0]
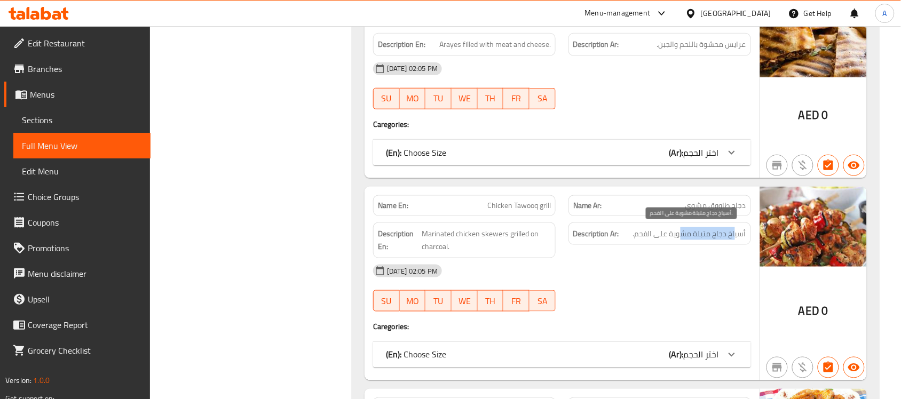
drag, startPoint x: 737, startPoint y: 235, endPoint x: 682, endPoint y: 236, distance: 54.5
click at [682, 236] on span "أسياخ دجاج متبلة مشوية على الفحم." at bounding box center [689, 233] width 113 height 13
click at [678, 262] on div "28-09-2025 02:05 PM" at bounding box center [562, 271] width 391 height 26
click at [668, 233] on span "أسياخ دجاج متبلة مشوية على الفحم." at bounding box center [689, 233] width 113 height 13
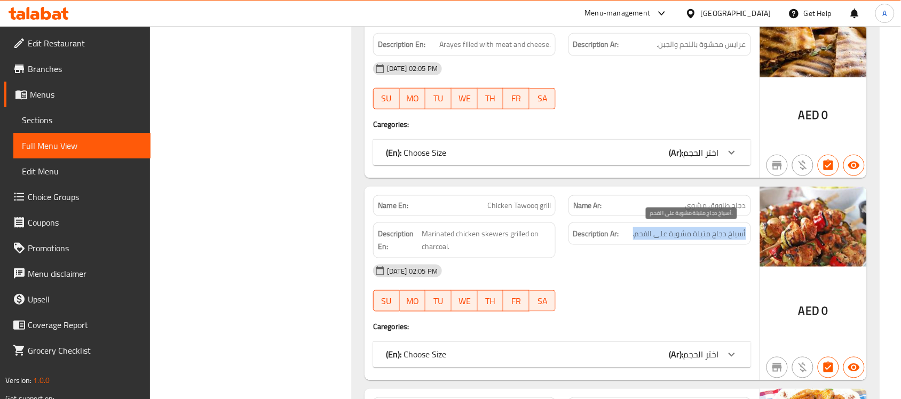
click at [668, 233] on span "أسياخ دجاج متبلة مشوية على الفحم." at bounding box center [689, 233] width 113 height 13
click at [684, 261] on div "28-09-2025 02:05 PM" at bounding box center [562, 271] width 391 height 26
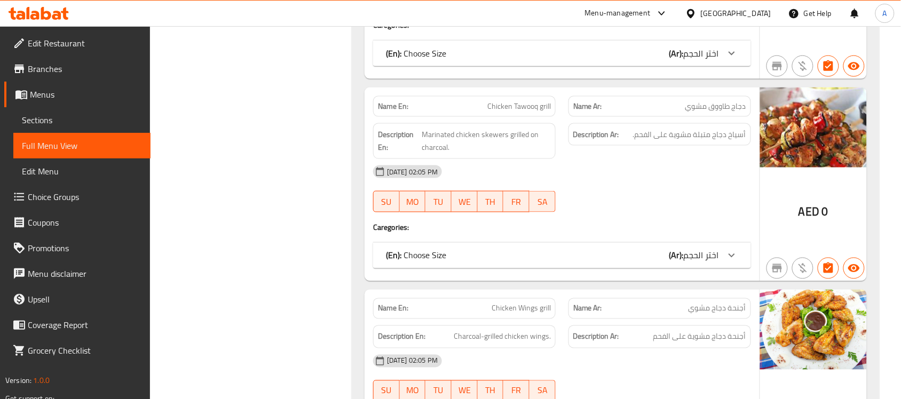
scroll to position [5289, 0]
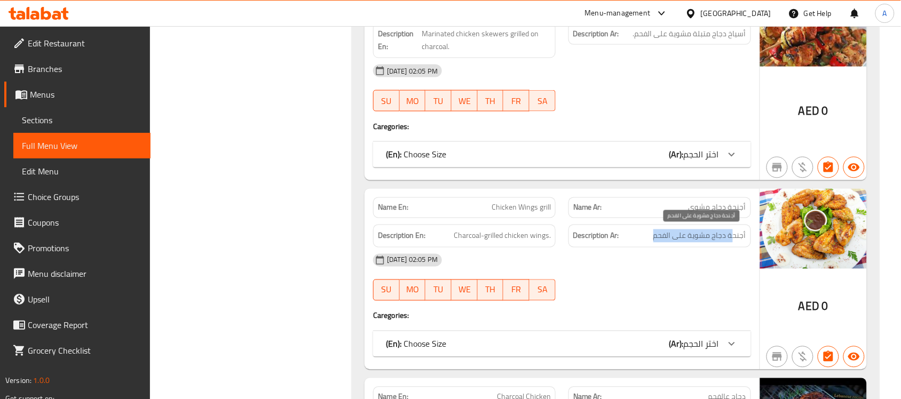
drag, startPoint x: 733, startPoint y: 235, endPoint x: 626, endPoint y: 241, distance: 107.5
click at [648, 238] on h6 "Description Ar: أجنحة دجاج مشوية على الفحم" at bounding box center [659, 236] width 173 height 13
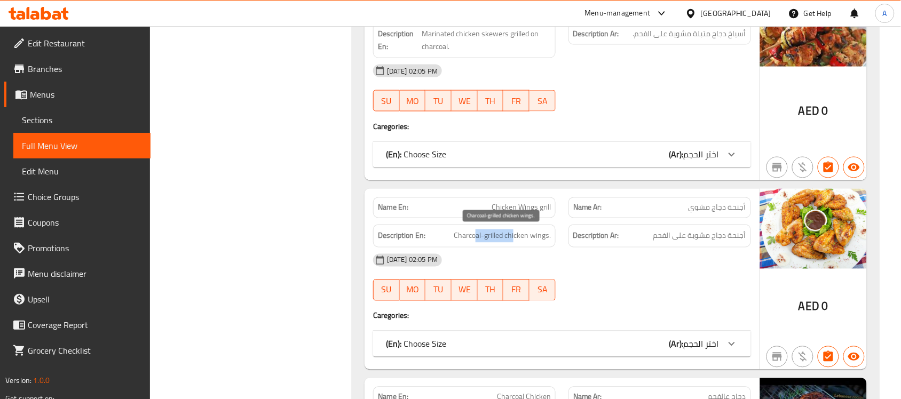
drag, startPoint x: 476, startPoint y: 236, endPoint x: 552, endPoint y: 251, distance: 76.7
click at [527, 243] on div "Description En: Charcoal-grilled chicken wings." at bounding box center [464, 236] width 183 height 23
click at [662, 281] on div "28-09-2025 02:05 PM SU MO TU WE TH FR SA" at bounding box center [562, 278] width 391 height 60
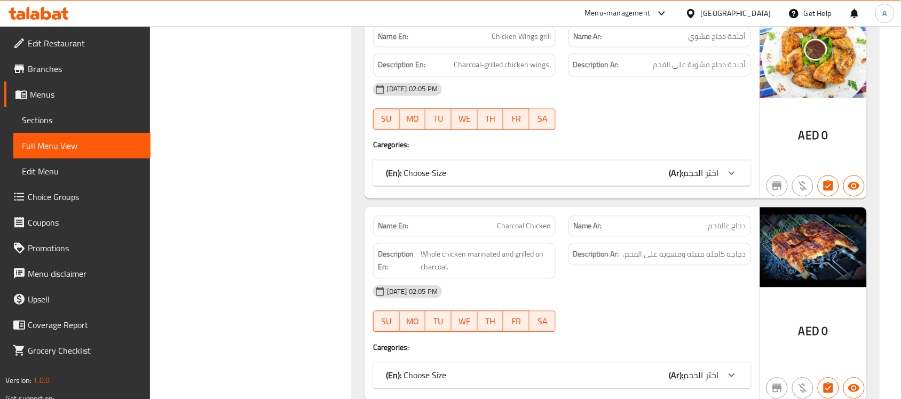
scroll to position [5489, 0]
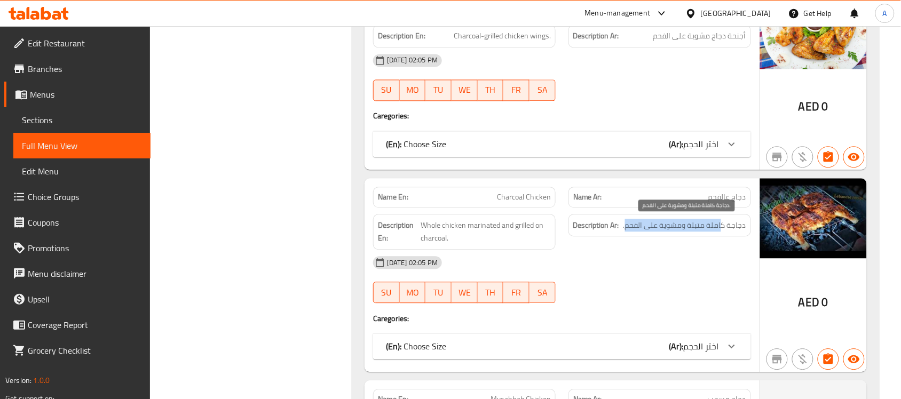
drag, startPoint x: 713, startPoint y: 225, endPoint x: 601, endPoint y: 240, distance: 113.7
click at [620, 231] on h6 "Description Ar: دجاجة كاملة متبلة ومشوية على الفحم." at bounding box center [659, 225] width 173 height 13
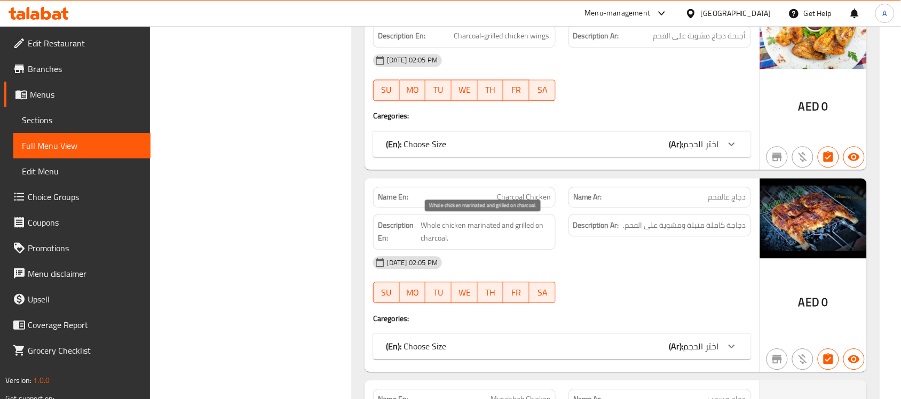
drag, startPoint x: 494, startPoint y: 233, endPoint x: 560, endPoint y: 252, distance: 67.9
click at [516, 238] on span "Whole chicken marinated and grilled on charcoal." at bounding box center [486, 232] width 130 height 26
click at [611, 265] on div "28-09-2025 02:05 PM" at bounding box center [562, 263] width 391 height 26
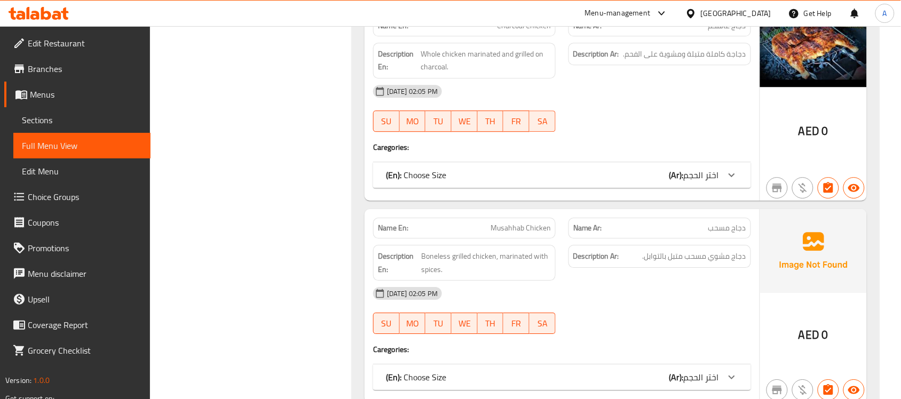
scroll to position [5756, 0]
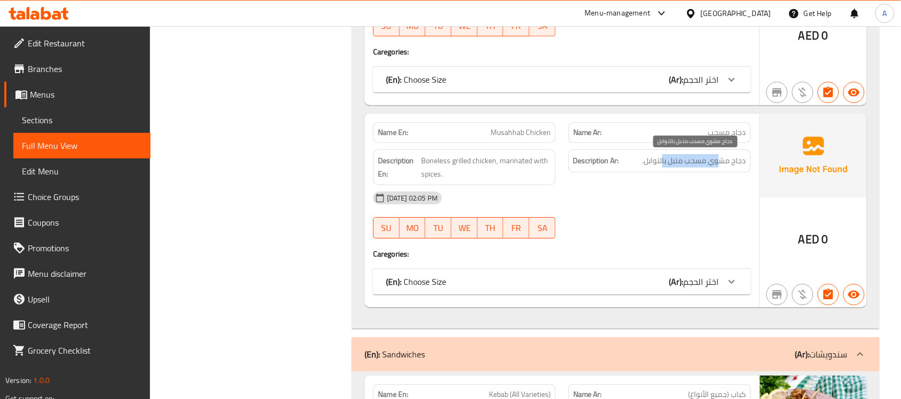
drag, startPoint x: 698, startPoint y: 160, endPoint x: 644, endPoint y: 159, distance: 53.9
click at [647, 159] on span "دجاج مشوي مسحب متبل بالتوابل." at bounding box center [695, 160] width 104 height 13
click at [438, 159] on span "Boneless grilled chicken, marinated with spices." at bounding box center [486, 167] width 130 height 26
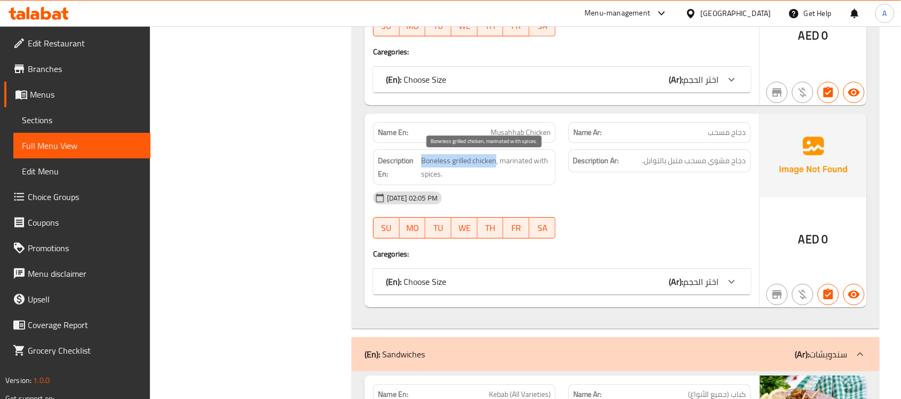
drag, startPoint x: 438, startPoint y: 159, endPoint x: 477, endPoint y: 161, distance: 38.5
click at [477, 161] on span "Boneless grilled chicken, marinated with spices." at bounding box center [486, 167] width 130 height 26
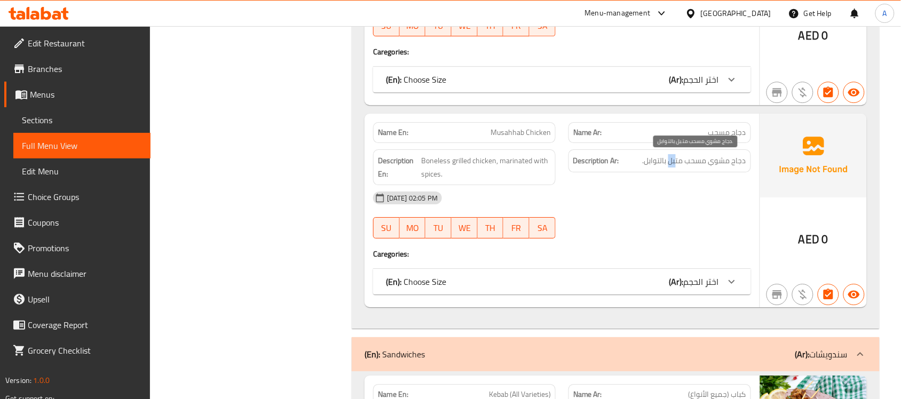
drag, startPoint x: 676, startPoint y: 166, endPoint x: 654, endPoint y: 164, distance: 22.0
click at [656, 164] on span "دجاج مشوي مسحب متبل بالتوابل." at bounding box center [695, 160] width 104 height 13
click at [644, 216] on div "28-09-2025 02:05 PM SU MO TU WE TH FR SA" at bounding box center [562, 215] width 391 height 60
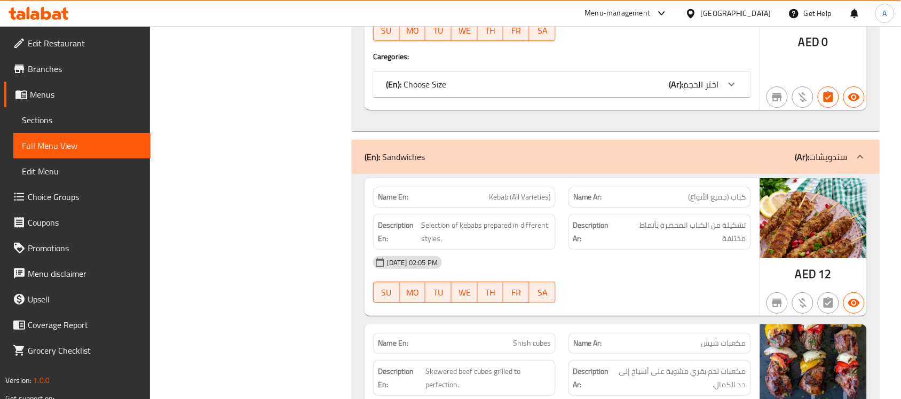
scroll to position [5956, 0]
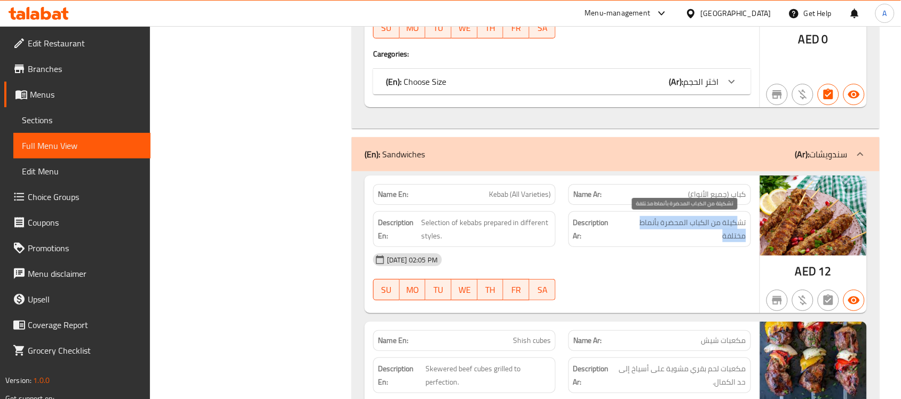
drag, startPoint x: 738, startPoint y: 222, endPoint x: 642, endPoint y: 233, distance: 96.2
click at [639, 233] on span "تشكيلة من الكباب المحضرة بأنماط مختلفة" at bounding box center [683, 229] width 127 height 26
click at [651, 228] on span "تشكيلة من الكباب المحضرة بأنماط مختلفة" at bounding box center [683, 229] width 127 height 26
drag, startPoint x: 651, startPoint y: 228, endPoint x: 448, endPoint y: 225, distance: 202.9
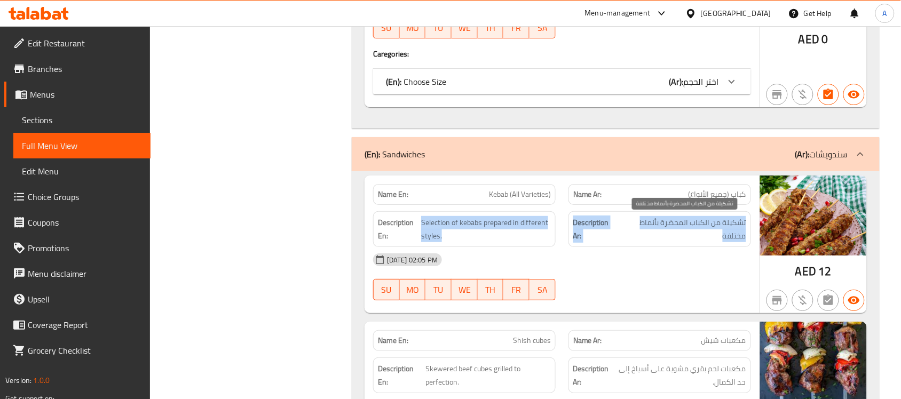
click at [448, 225] on div "Description En: Selection of kebabs prepared in different styles. Description A…" at bounding box center [562, 229] width 391 height 49
click at [582, 246] on div "Description Ar: تشكيلة من الكباب المحضرة بأنماط مختلفة" at bounding box center [660, 229] width 183 height 36
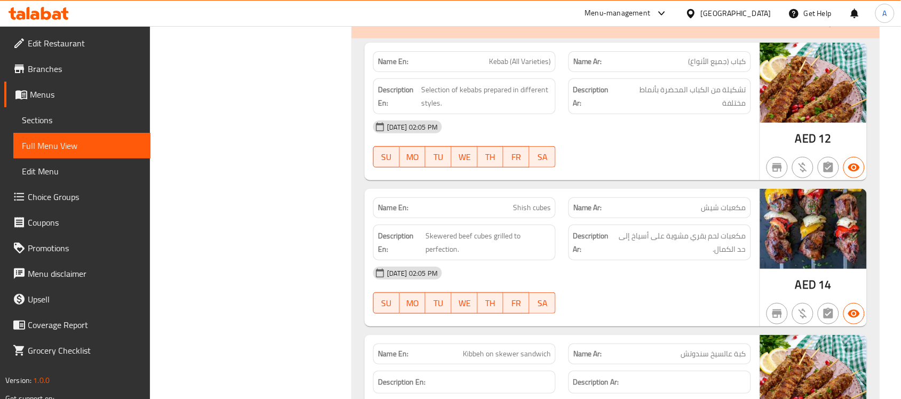
scroll to position [6089, 0]
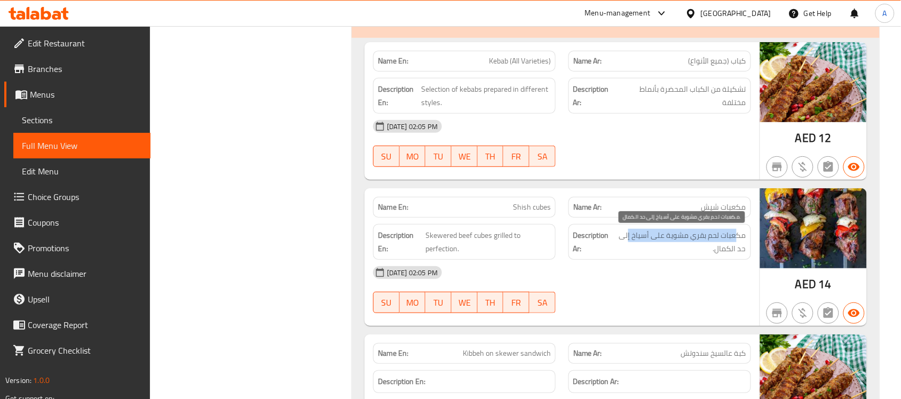
drag, startPoint x: 735, startPoint y: 237, endPoint x: 629, endPoint y: 238, distance: 106.3
click at [629, 238] on span "مكعبات لحم بقري مشوية على أسياخ إلى حد الكمال." at bounding box center [679, 242] width 133 height 26
click at [653, 242] on span "مكعبات لحم بقري مشوية على أسياخ إلى حد الكمال." at bounding box center [679, 242] width 133 height 26
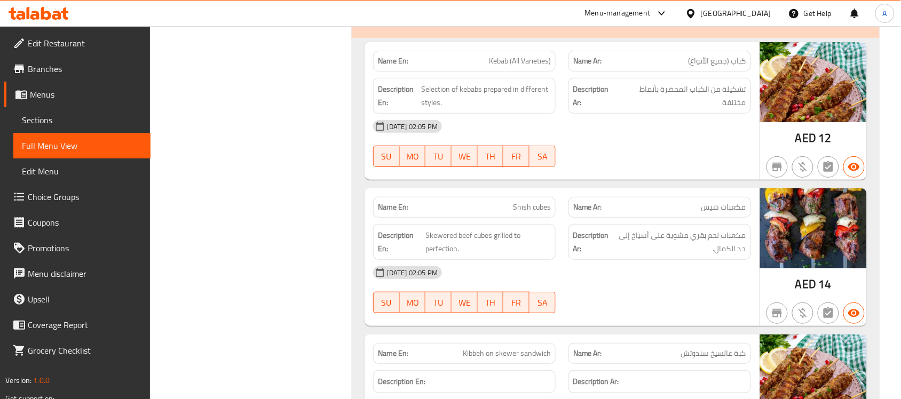
drag, startPoint x: 634, startPoint y: 272, endPoint x: 626, endPoint y: 276, distance: 8.8
click at [633, 273] on div "28-09-2025 02:05 PM" at bounding box center [562, 273] width 391 height 26
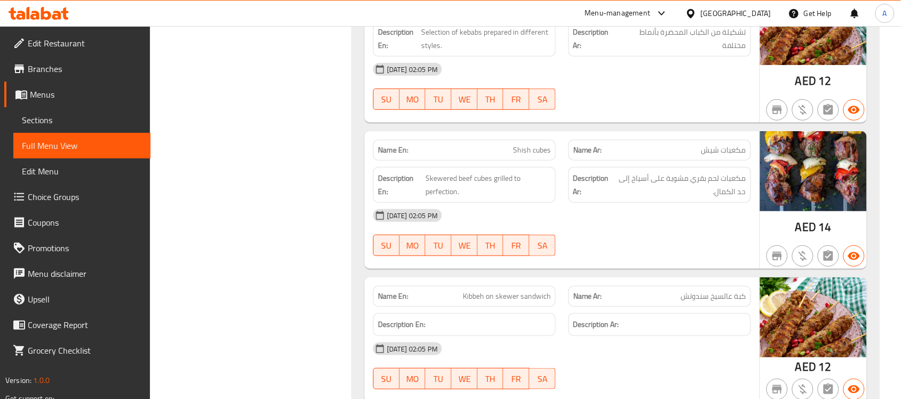
scroll to position [6223, 0]
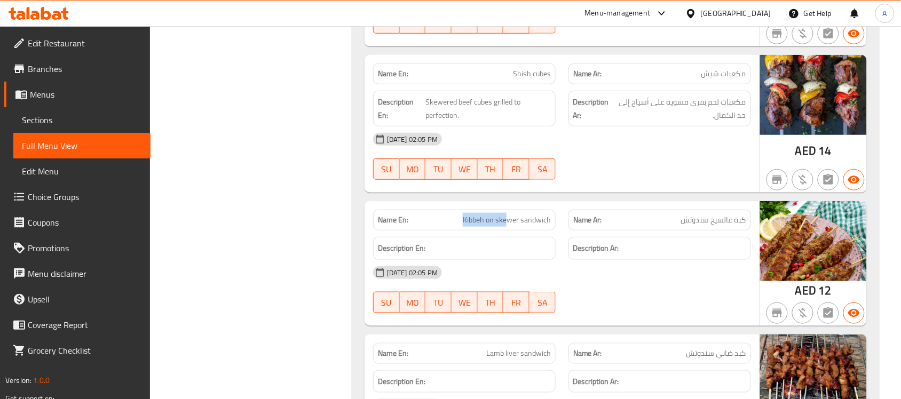
drag, startPoint x: 558, startPoint y: 217, endPoint x: 587, endPoint y: 223, distance: 29.4
click at [584, 220] on div "Name En: Kibbeh on skewer sandwich Name Ar: كبة عالسيخ سندوتش" at bounding box center [562, 220] width 391 height 34
click at [625, 286] on div "28-09-2025 02:05 PM" at bounding box center [562, 273] width 391 height 26
click at [503, 214] on div "Name En: Kibbeh on skewer sandwich" at bounding box center [464, 220] width 183 height 21
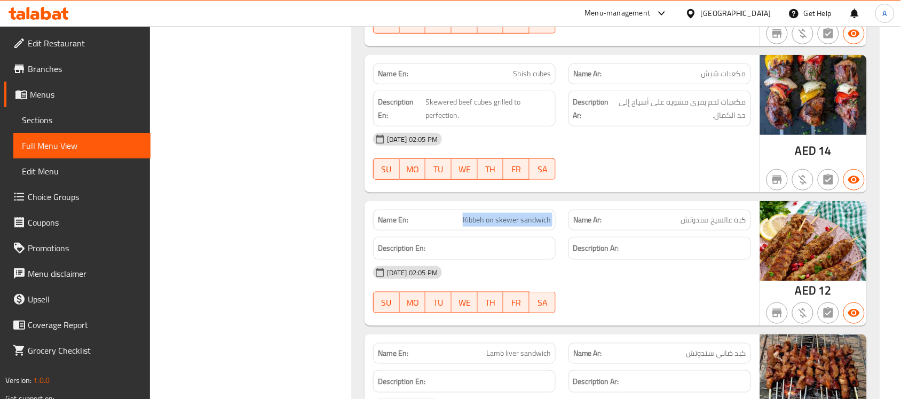
click at [503, 214] on div "Name En: Kibbeh on skewer sandwich" at bounding box center [464, 220] width 183 height 21
click at [638, 169] on div "28-09-2025 02:05 PM SU MO TU WE TH FR SA" at bounding box center [562, 157] width 391 height 60
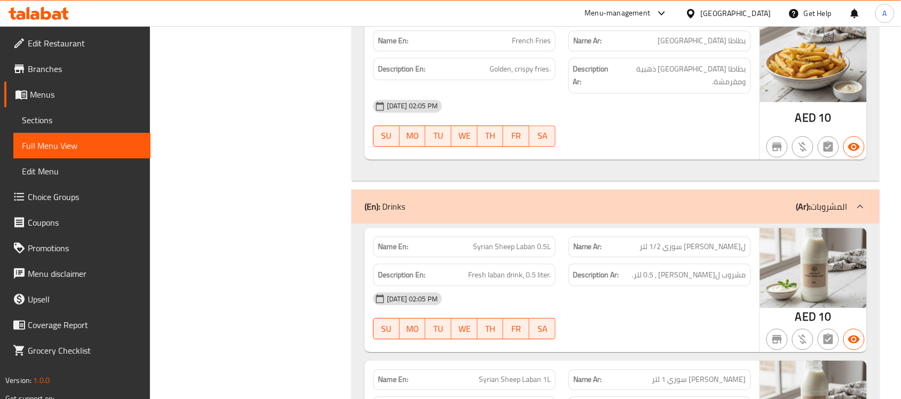
scroll to position [11370, 0]
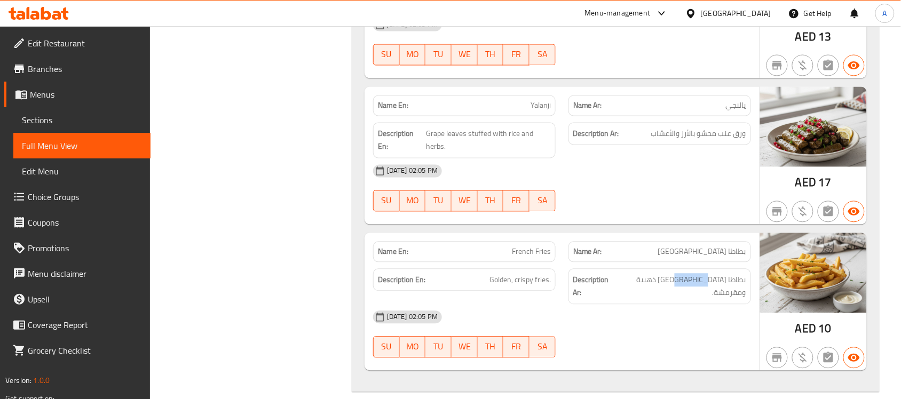
drag, startPoint x: 711, startPoint y: 277, endPoint x: 650, endPoint y: 281, distance: 61.0
click at [651, 286] on div "Description Ar: بطاطا مقلية ذهبية ومقرمشة." at bounding box center [660, 287] width 183 height 36
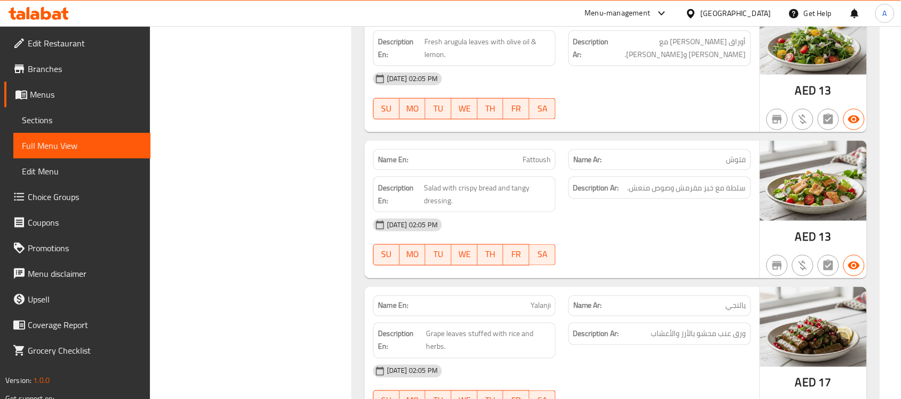
scroll to position [0, 0]
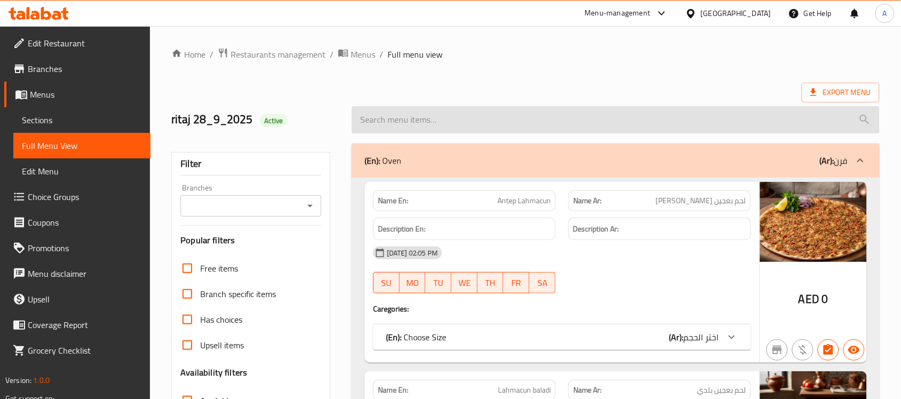
click at [849, 106] on input "search" at bounding box center [616, 119] width 528 height 27
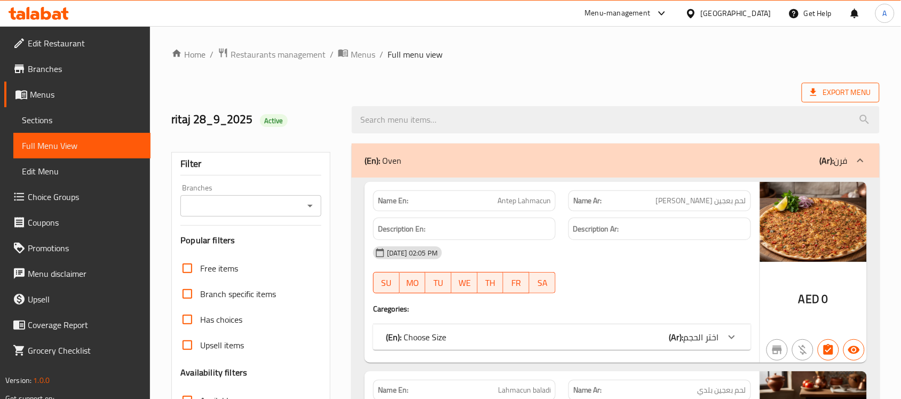
click at [846, 90] on span "Export Menu" at bounding box center [840, 92] width 61 height 13
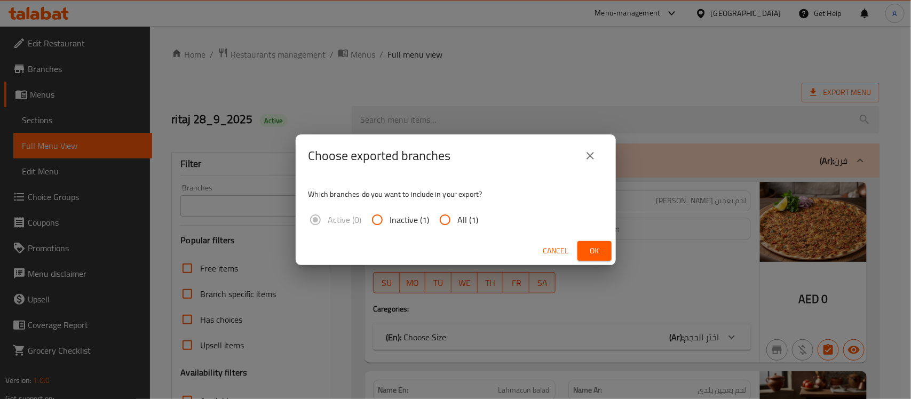
click at [451, 216] on input "All (1)" at bounding box center [445, 220] width 26 height 26
radio input "true"
click at [587, 247] on span "Ok" at bounding box center [594, 251] width 17 height 13
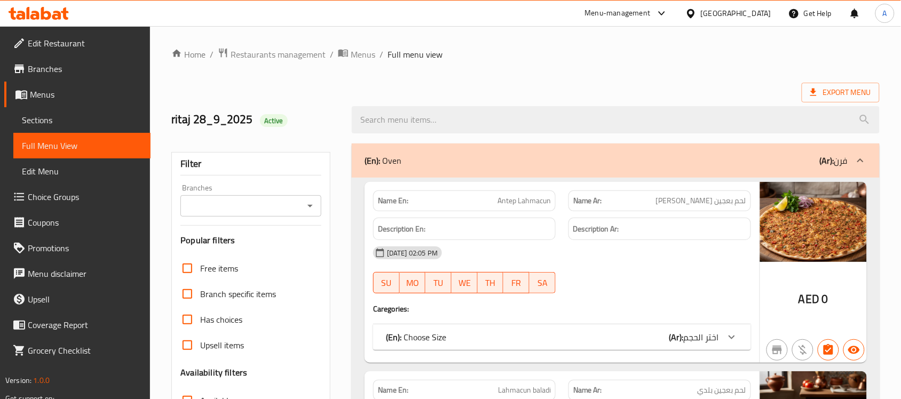
drag, startPoint x: 487, startPoint y: 201, endPoint x: 604, endPoint y: 248, distance: 126.7
click at [537, 209] on div "Name En: Antep Lahmacun" at bounding box center [464, 201] width 183 height 21
click at [610, 259] on div "28-09-2025 02:05 PM" at bounding box center [562, 253] width 391 height 26
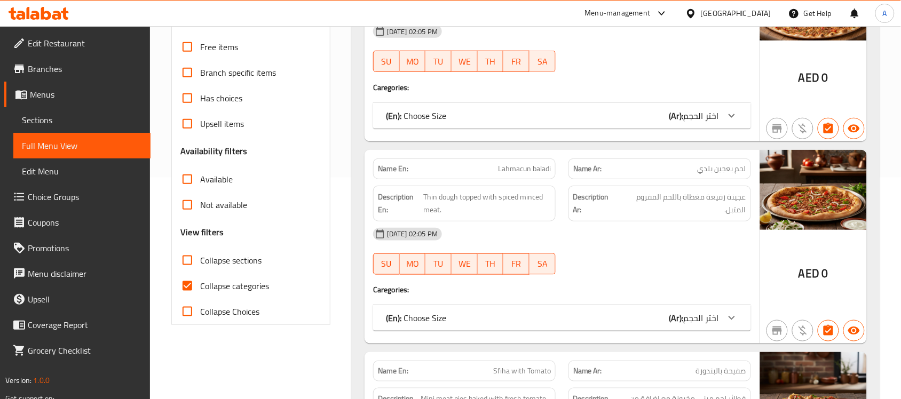
scroll to position [334, 0]
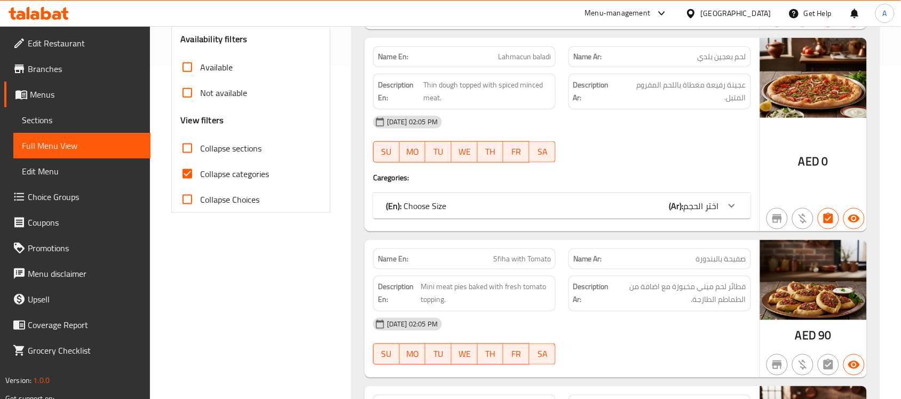
click at [666, 134] on div "28-09-2025 02:05 PM" at bounding box center [562, 122] width 391 height 26
